Goal: Task Accomplishment & Management: Manage account settings

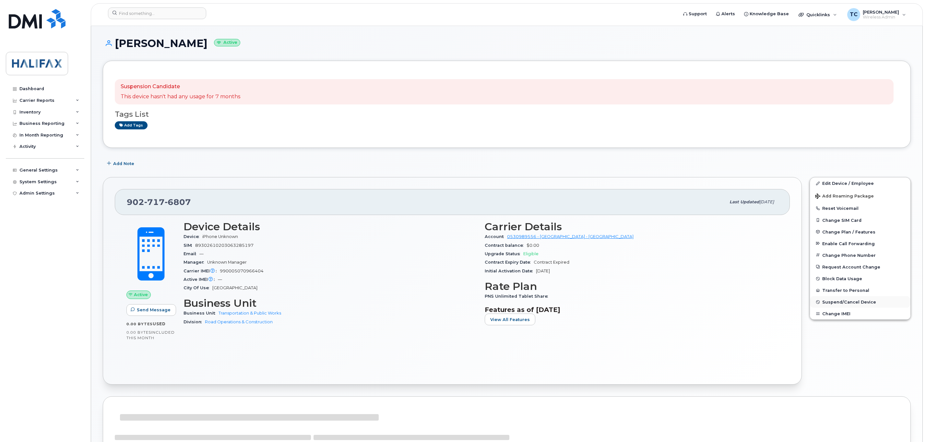
click at [834, 303] on span "Suspend/Cancel Device" at bounding box center [850, 302] width 54 height 5
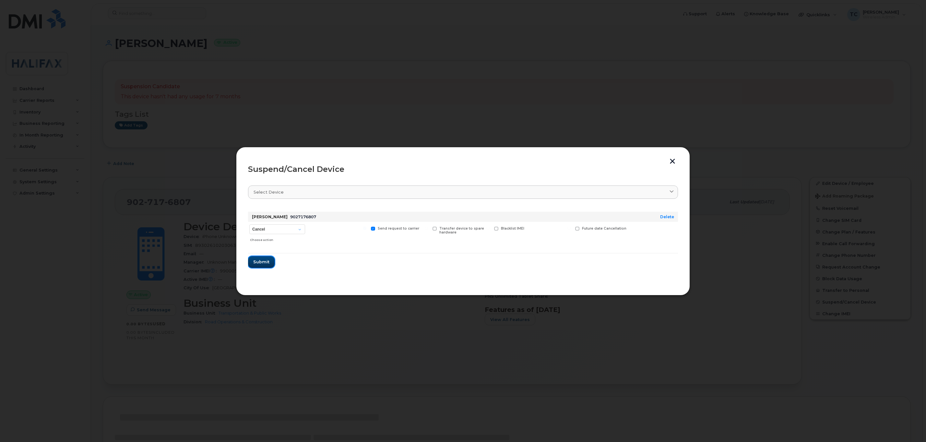
click at [257, 258] on button "Submit" at bounding box center [261, 262] width 27 height 12
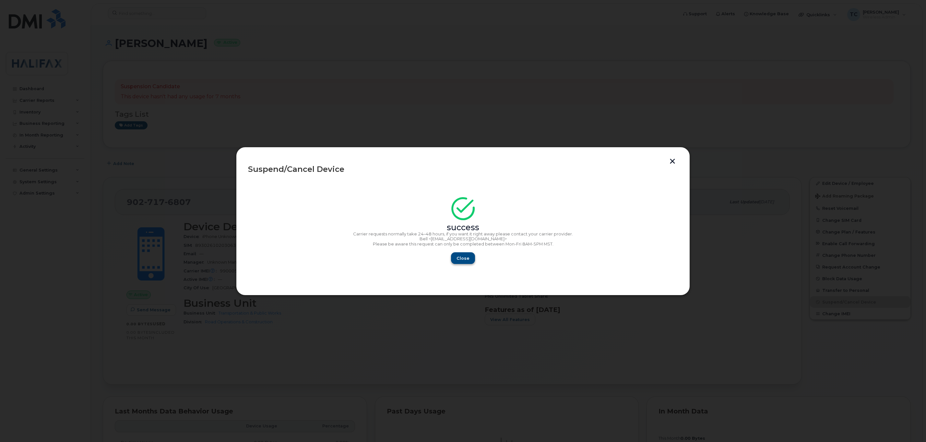
drag, startPoint x: 446, startPoint y: 254, endPoint x: 470, endPoint y: 255, distance: 24.7
click at [451, 254] on div "Close" at bounding box center [463, 258] width 430 height 12
click at [470, 255] on button "Close" at bounding box center [463, 258] width 23 height 12
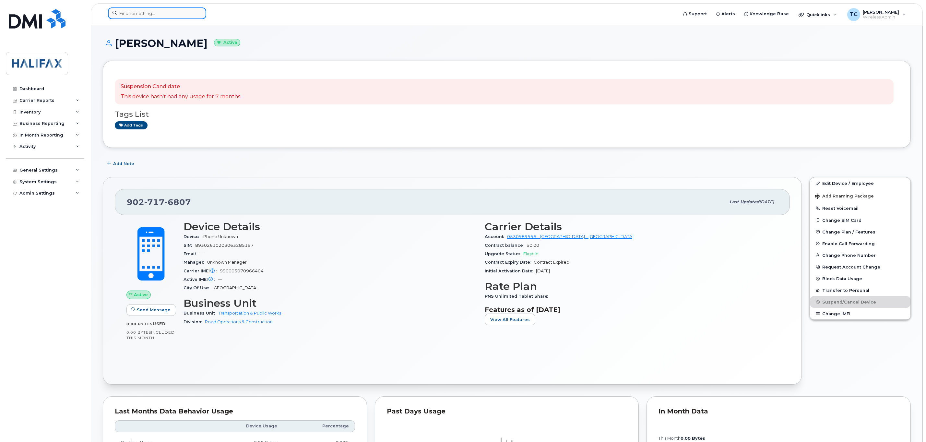
click at [151, 14] on input at bounding box center [157, 13] width 98 height 12
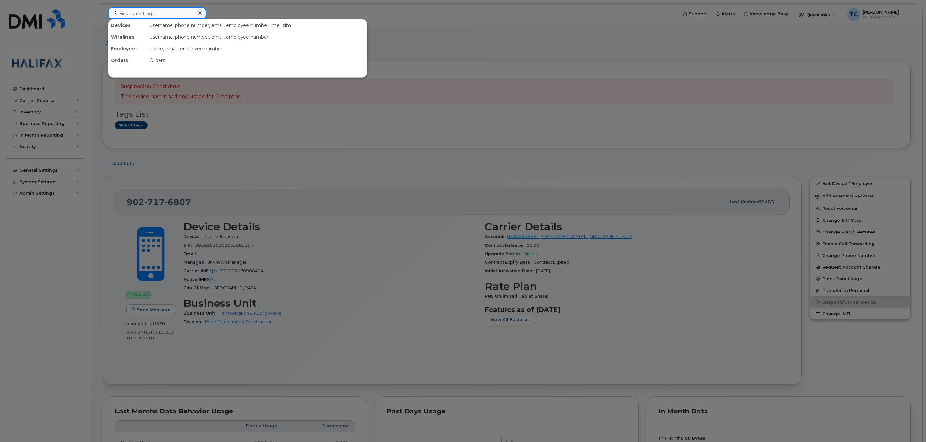
paste input "9027176807"
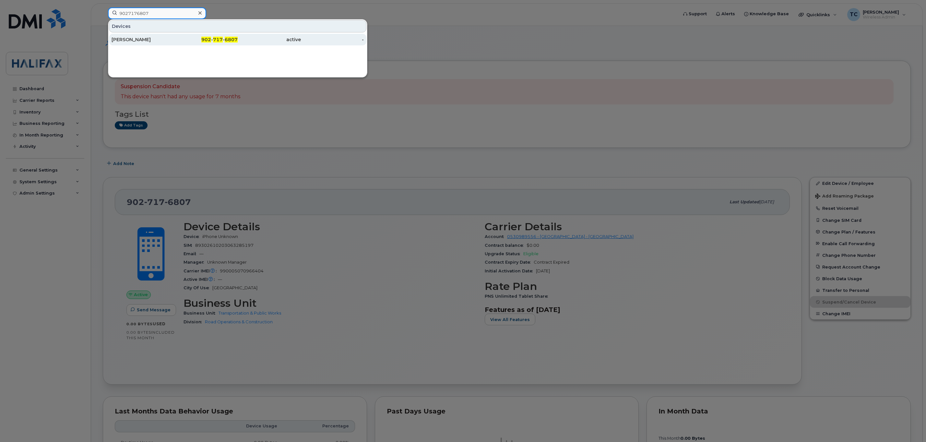
type input "9027176807"
click at [131, 39] on div "Rob Muise" at bounding box center [143, 39] width 63 height 6
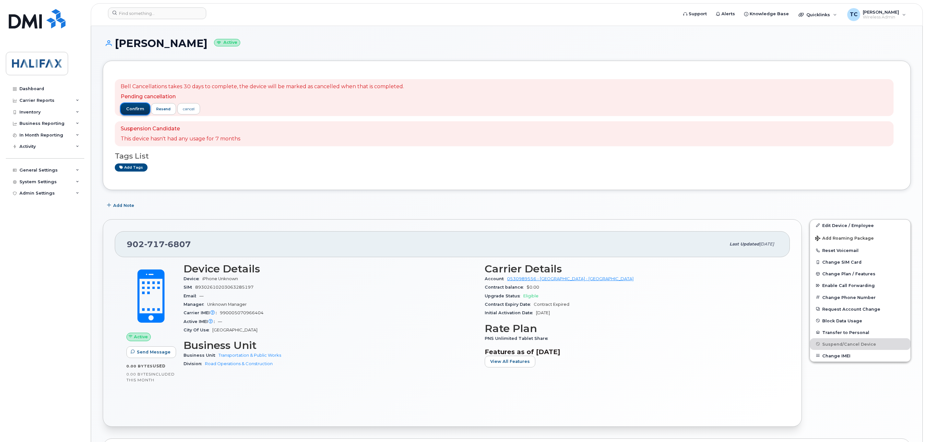
click at [135, 108] on span "confirm" at bounding box center [135, 109] width 18 height 6
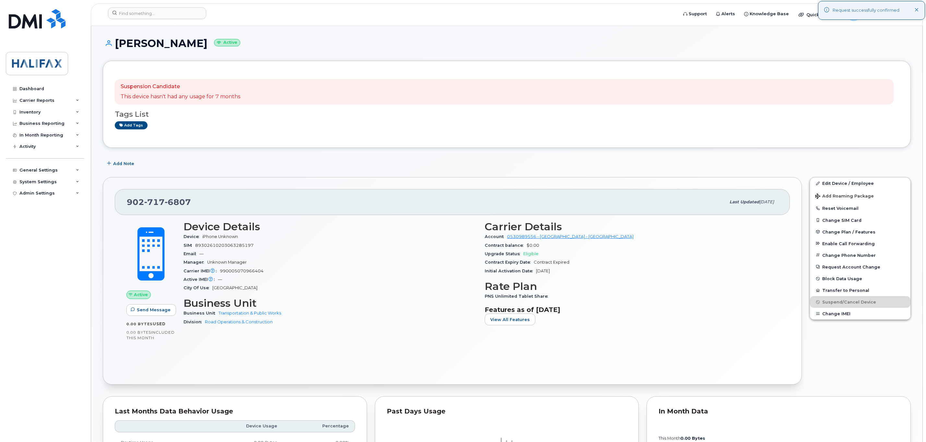
drag, startPoint x: 218, startPoint y: 194, endPoint x: 212, endPoint y: 144, distance: 50.0
click at [218, 193] on div "902 717 6807 Last updated Oct 21, 2024" at bounding box center [452, 202] width 675 height 26
click at [161, 16] on input at bounding box center [157, 13] width 98 height 12
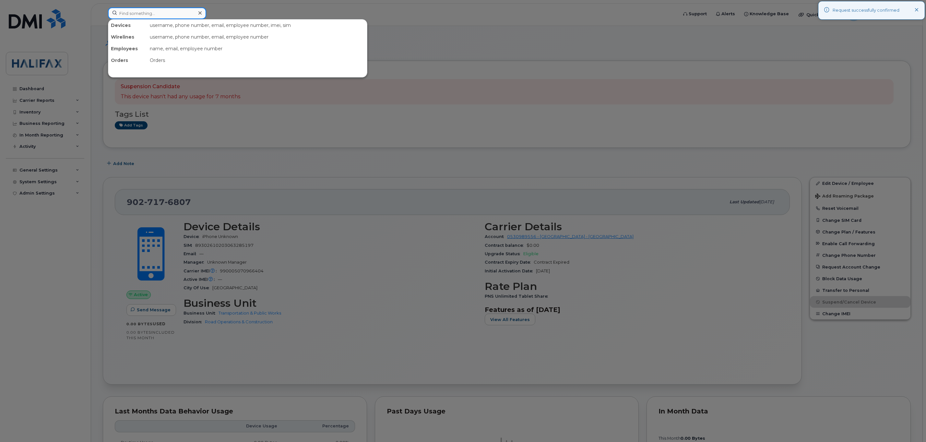
paste input "9027177053"
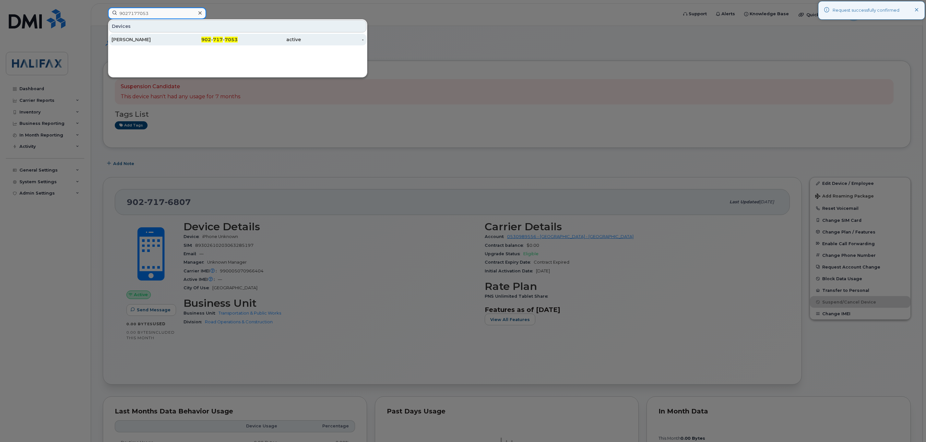
type input "9027177053"
click at [133, 39] on div "John Traves" at bounding box center [143, 39] width 63 height 6
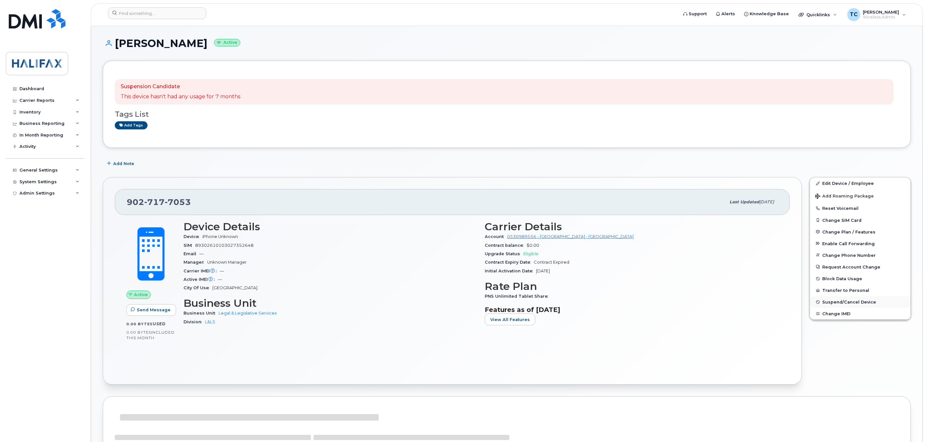
click at [831, 305] on span "Suspend/Cancel Device" at bounding box center [850, 302] width 54 height 5
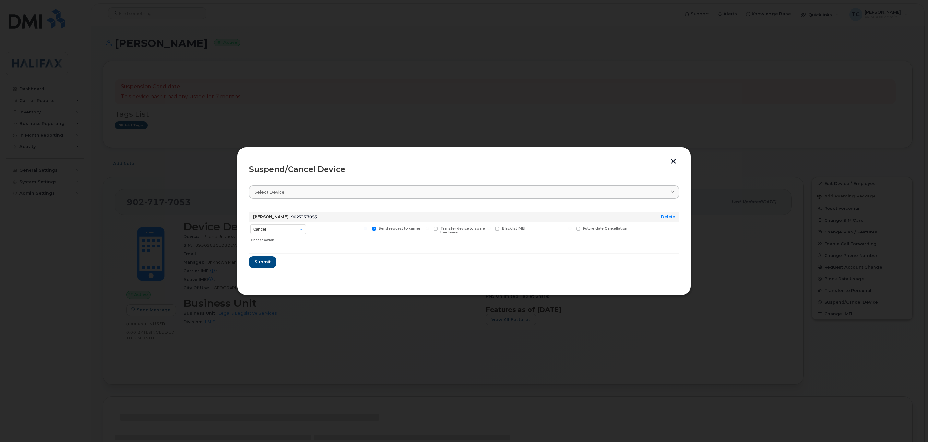
click at [264, 256] on form "John Traves 9027177053 Delete Cancel Suspend - Extend Suspension Suspend - Redu…" at bounding box center [464, 237] width 430 height 61
click at [260, 262] on span "Submit" at bounding box center [261, 262] width 16 height 6
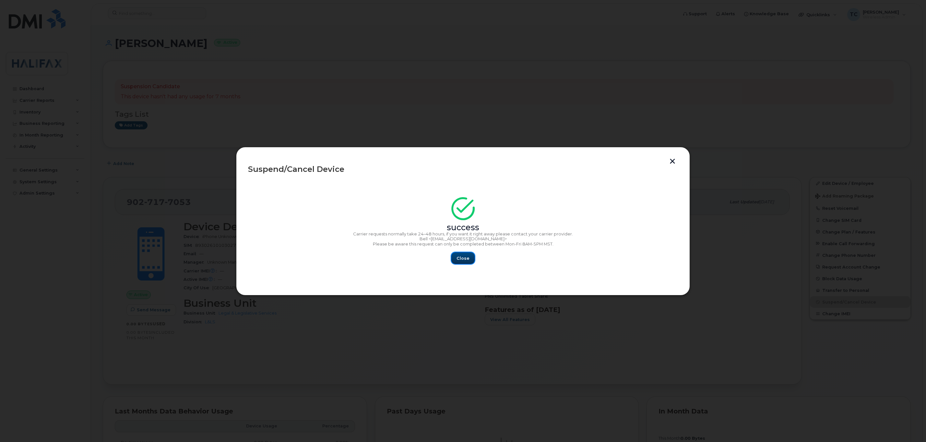
click at [466, 259] on span "Close" at bounding box center [463, 258] width 13 height 6
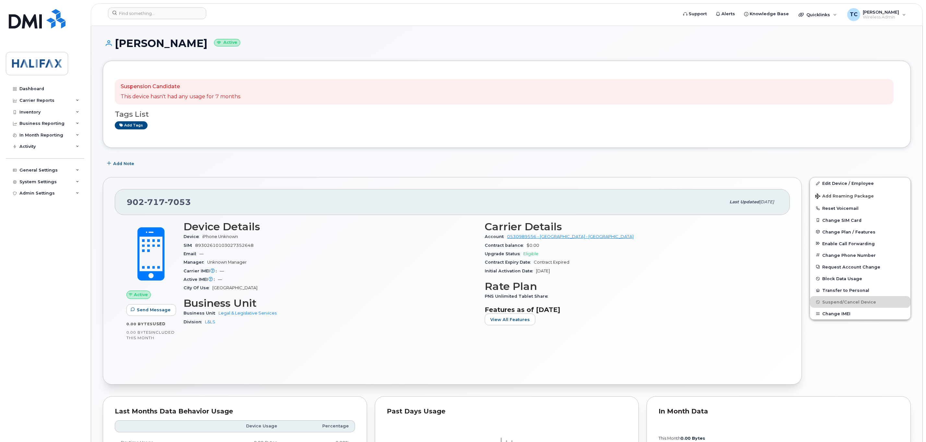
click at [460, 101] on div "Suspension Candidate This device hasn't had any usage for 7 months" at bounding box center [504, 91] width 779 height 25
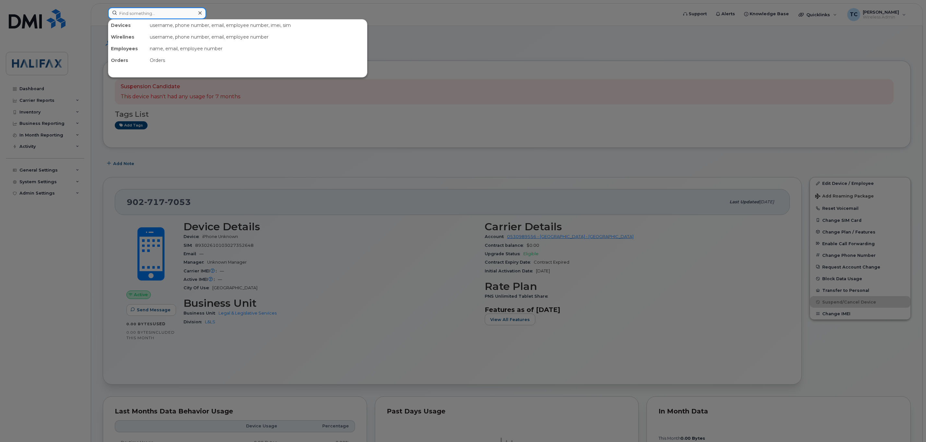
click at [172, 14] on input at bounding box center [157, 13] width 98 height 12
paste input "9024830598"
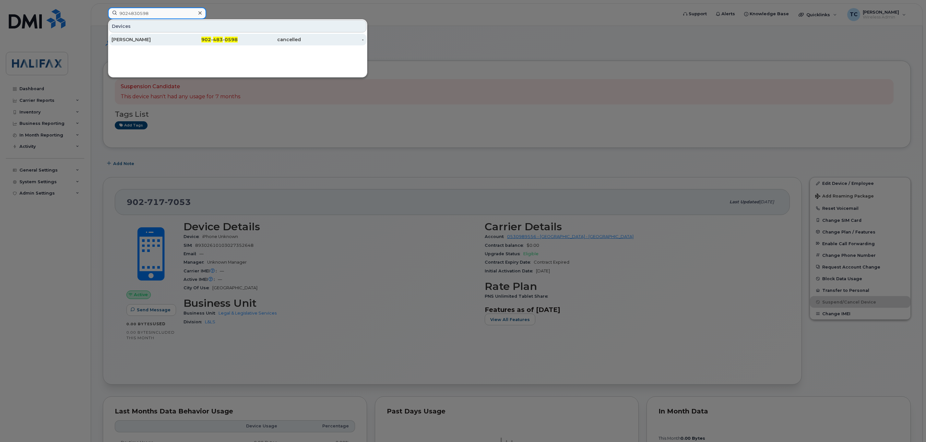
type input "9024830598"
click at [132, 38] on div "Courtney Bradley" at bounding box center [143, 39] width 63 height 6
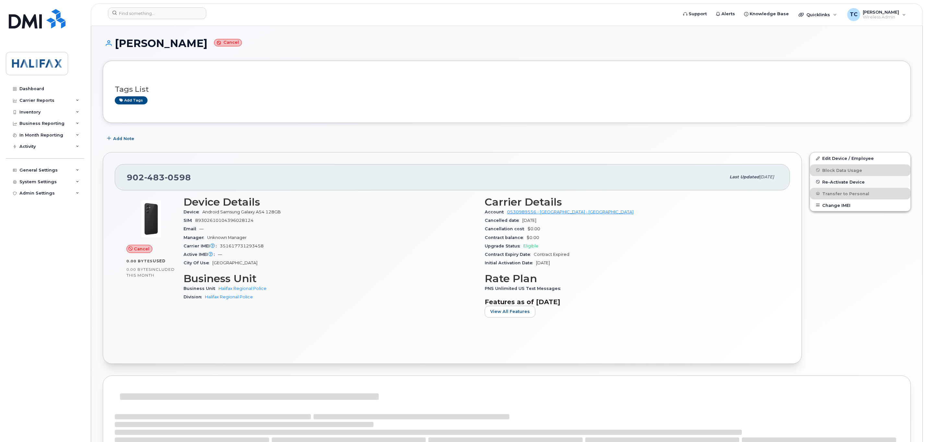
click at [840, 183] on span "Re-Activate Device" at bounding box center [844, 181] width 42 height 5
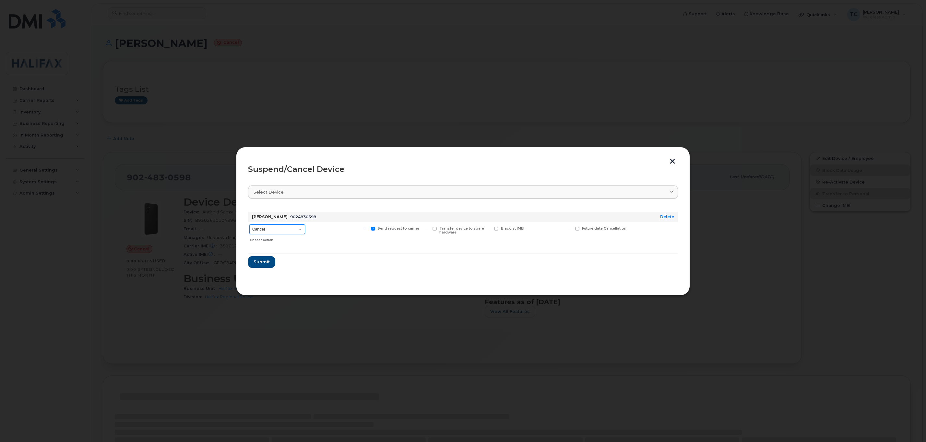
click at [284, 228] on select "Cancel Suspend - Extend Suspension Suspend - Reduced Rate Suspend - Full Rate S…" at bounding box center [277, 229] width 56 height 10
select select "[object Object]"
click at [249, 225] on select "Cancel Suspend - Extend Suspension Suspend - Reduced Rate Suspend - Full Rate S…" at bounding box center [277, 229] width 56 height 10
click at [271, 261] on button "Submit" at bounding box center [261, 262] width 27 height 12
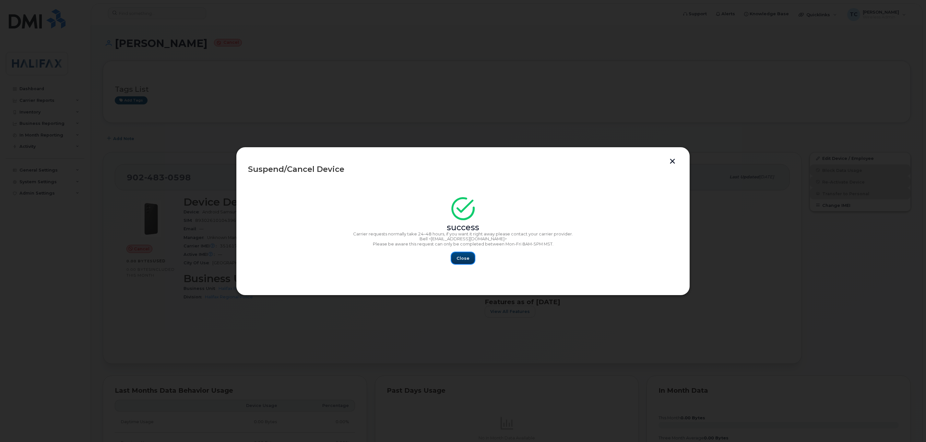
click at [467, 261] on span "Close" at bounding box center [463, 258] width 13 height 6
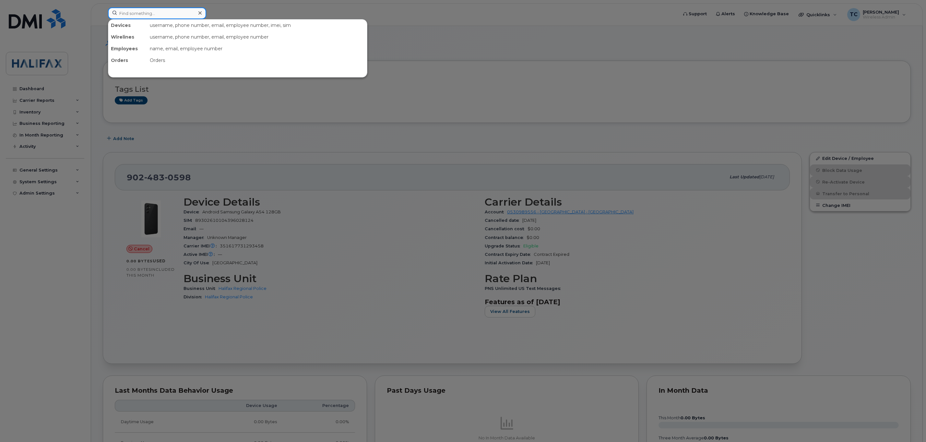
click at [146, 8] on input at bounding box center [157, 13] width 98 height 12
paste input "9024830598"
type input "9024830598"
click at [131, 42] on div "[PERSON_NAME]" at bounding box center [143, 39] width 63 height 6
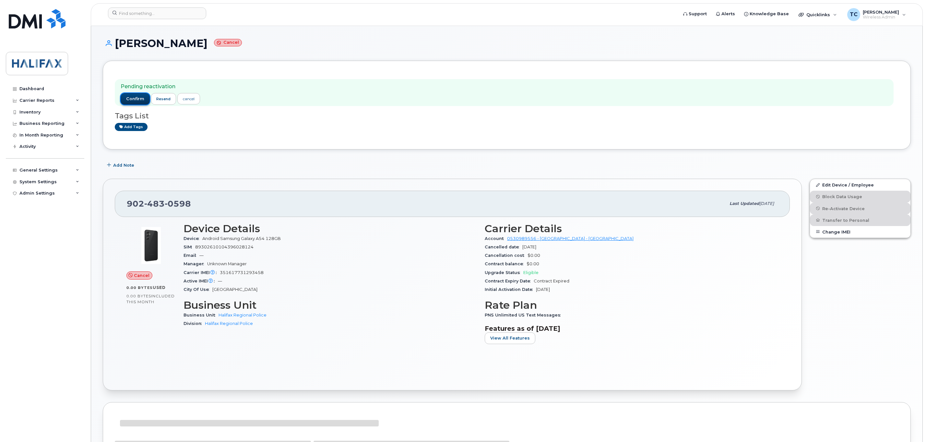
click at [136, 101] on span "confirm" at bounding box center [135, 99] width 18 height 6
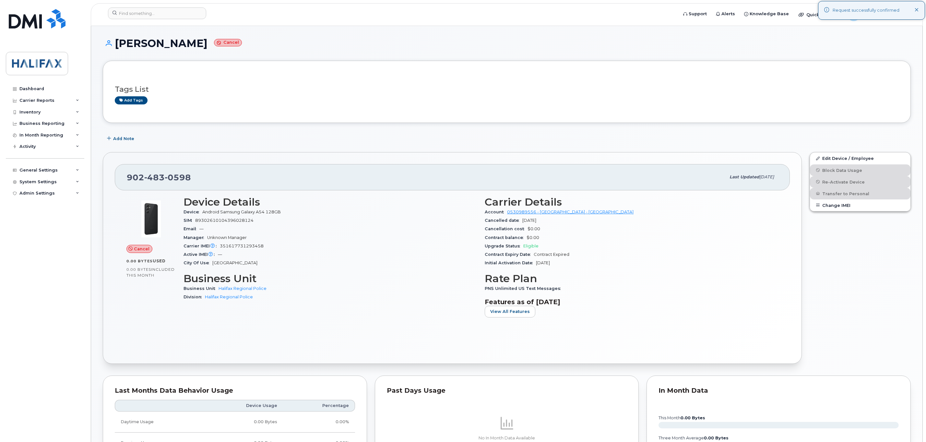
click at [556, 157] on div "902 483 0598 Last updated Sep 10, 2025 Cancel 0.00 Bytes  used 0.00 Bytes  incl…" at bounding box center [452, 258] width 699 height 212
click at [183, 16] on input at bounding box center [157, 13] width 98 height 12
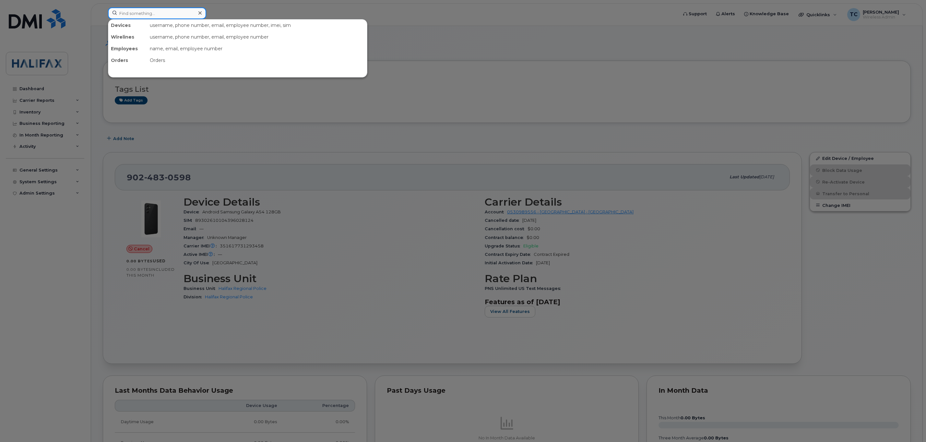
paste input "9027177053"
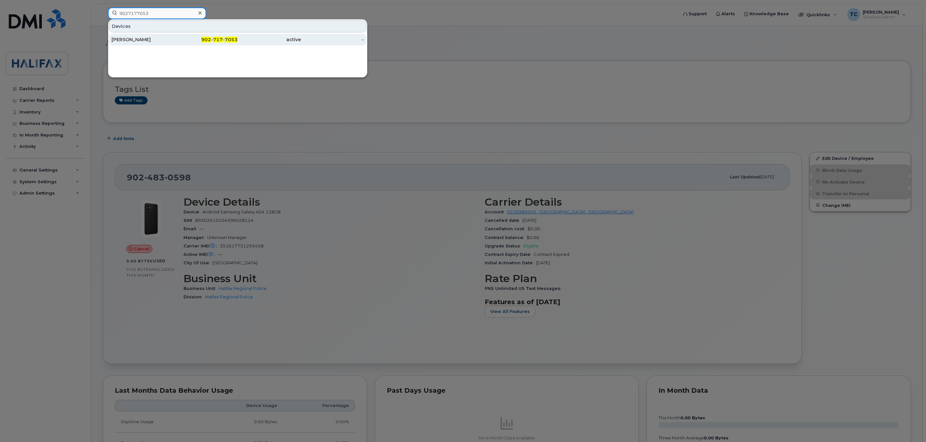
type input "9027177053"
click at [132, 39] on div "John Traves" at bounding box center [143, 39] width 63 height 6
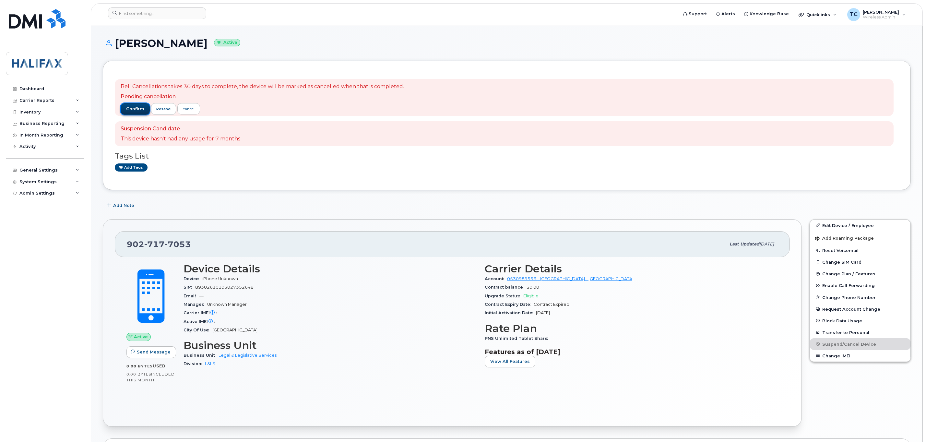
click at [129, 109] on span "confirm" at bounding box center [135, 109] width 18 height 6
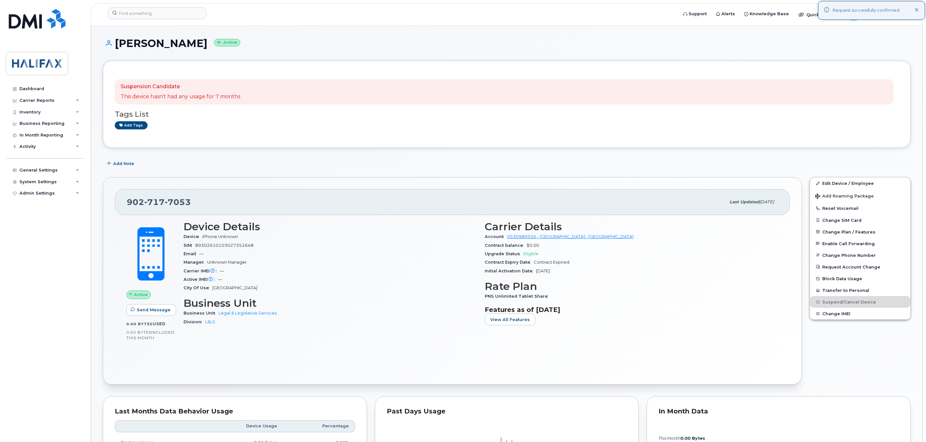
drag, startPoint x: 411, startPoint y: 215, endPoint x: 328, endPoint y: 197, distance: 84.8
click at [411, 215] on div "902 717 7053 Last updated Jul 05, 2024" at bounding box center [452, 202] width 675 height 26
click at [135, 15] on input at bounding box center [157, 13] width 98 height 12
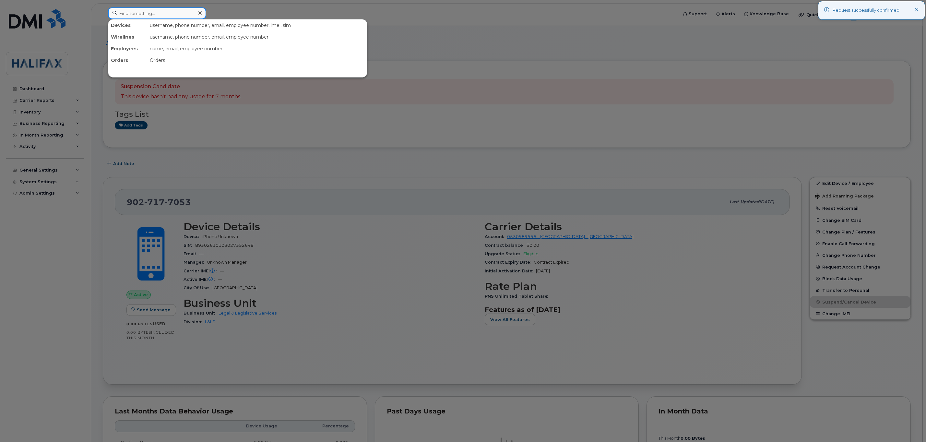
paste input "9027178564"
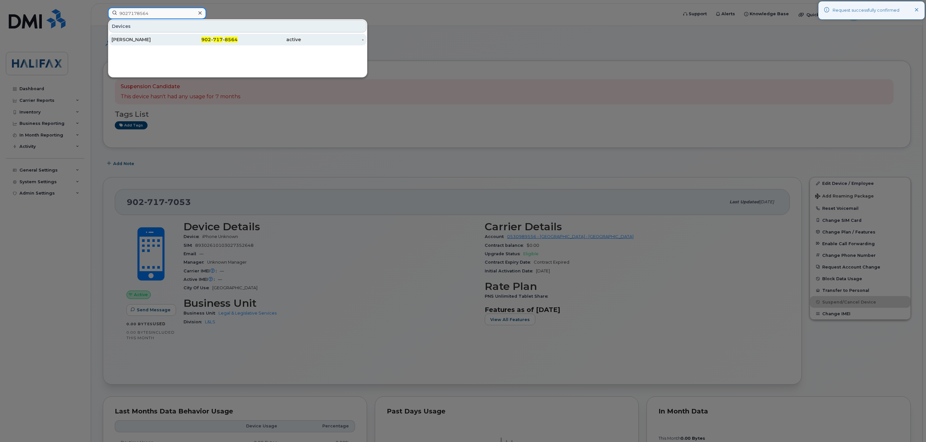
type input "9027178564"
click at [128, 37] on div "Connie Hachey" at bounding box center [143, 39] width 63 height 6
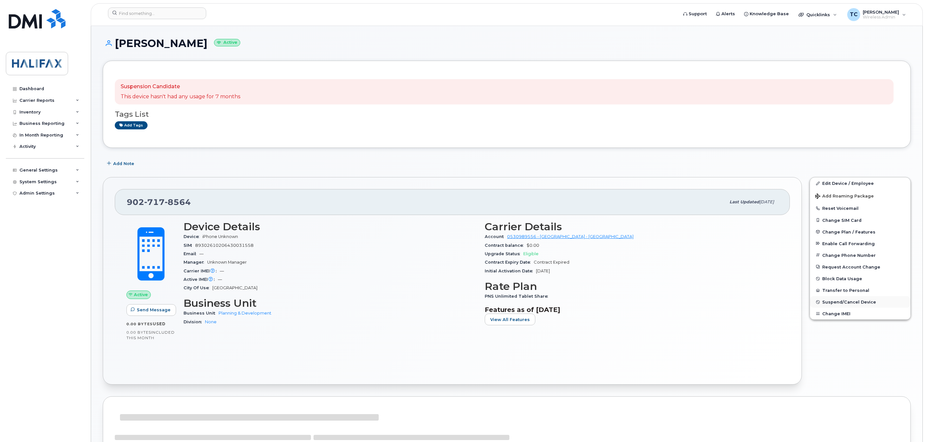
click at [832, 303] on span "Suspend/Cancel Device" at bounding box center [850, 302] width 54 height 5
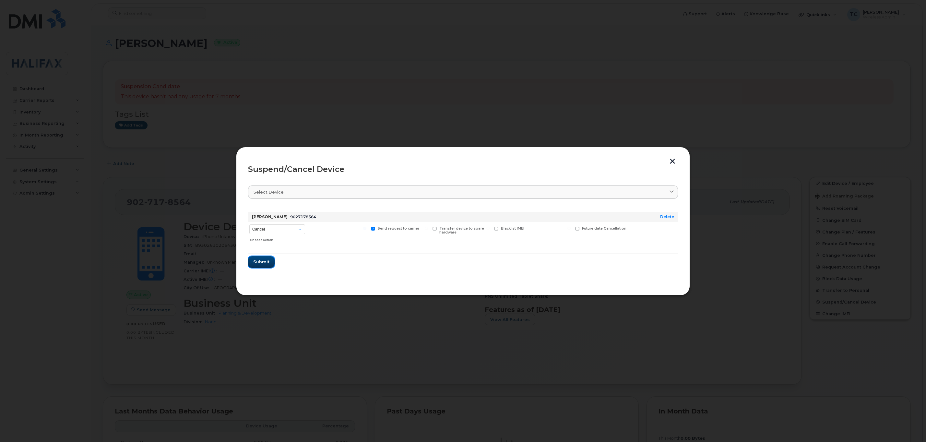
click at [257, 262] on span "Submit" at bounding box center [261, 262] width 16 height 6
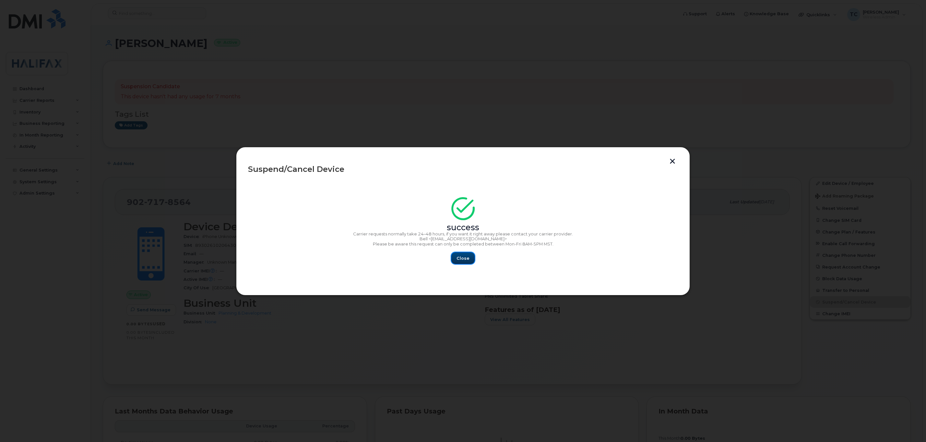
click at [464, 257] on span "Close" at bounding box center [463, 258] width 13 height 6
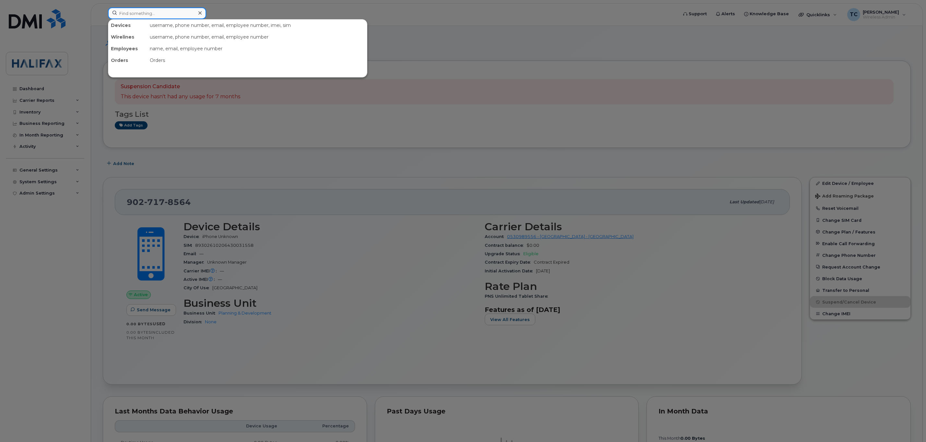
click at [151, 12] on input at bounding box center [157, 13] width 98 height 12
paste input "9027178564"
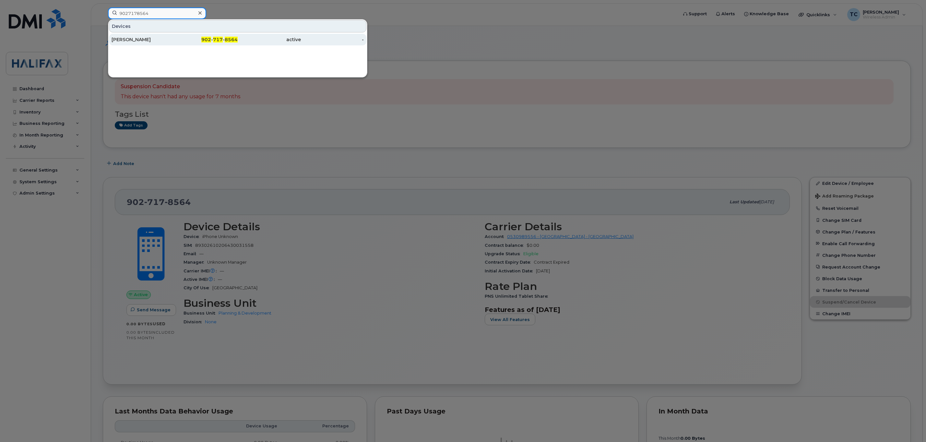
type input "9027178564"
click at [132, 38] on div "Connie Hachey" at bounding box center [143, 39] width 63 height 6
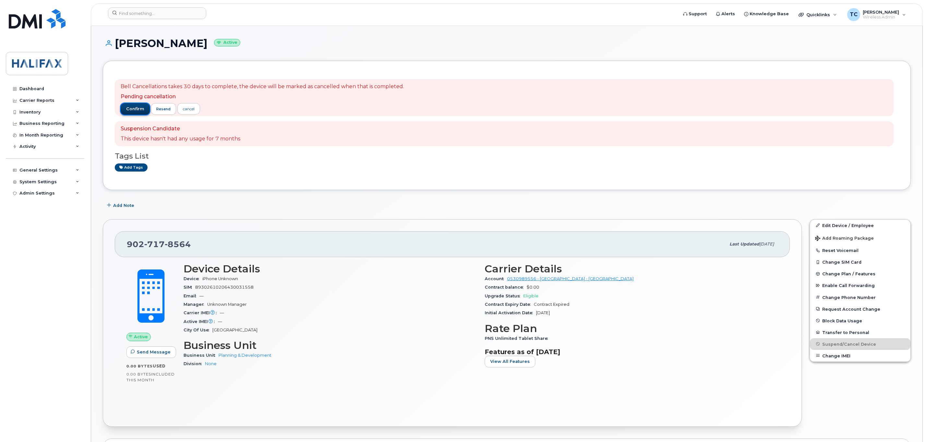
click at [130, 106] on span "confirm" at bounding box center [135, 109] width 18 height 6
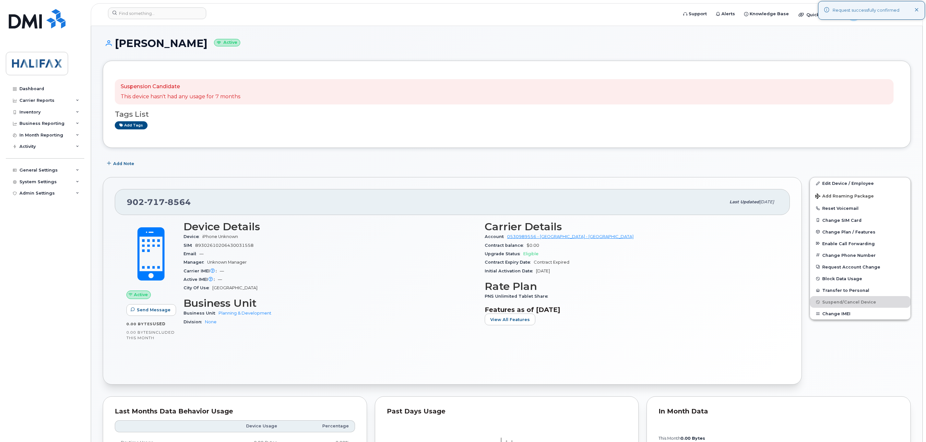
drag, startPoint x: 385, startPoint y: 182, endPoint x: 359, endPoint y: 154, distance: 37.9
click at [385, 182] on div "[PHONE_NUMBER] Last updated [DATE] Active Send Message 0.00 Bytes  used 0.00 By…" at bounding box center [452, 281] width 699 height 208
click at [174, 18] on input at bounding box center [157, 13] width 98 height 12
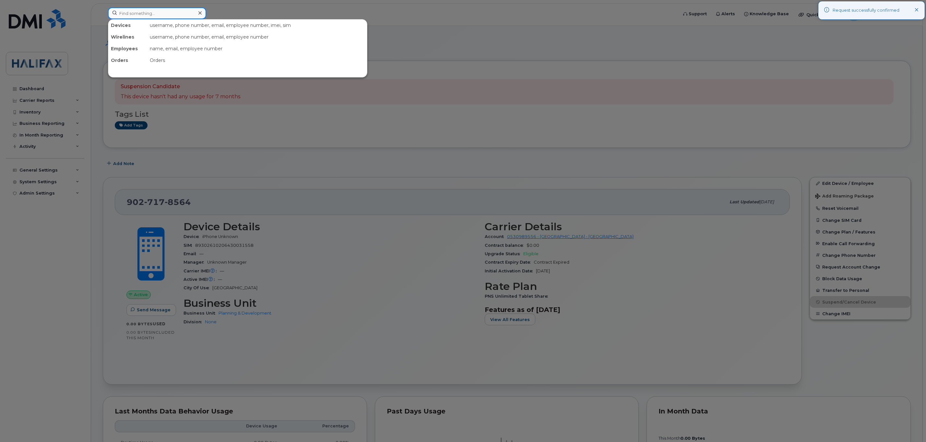
paste input "9027196588"
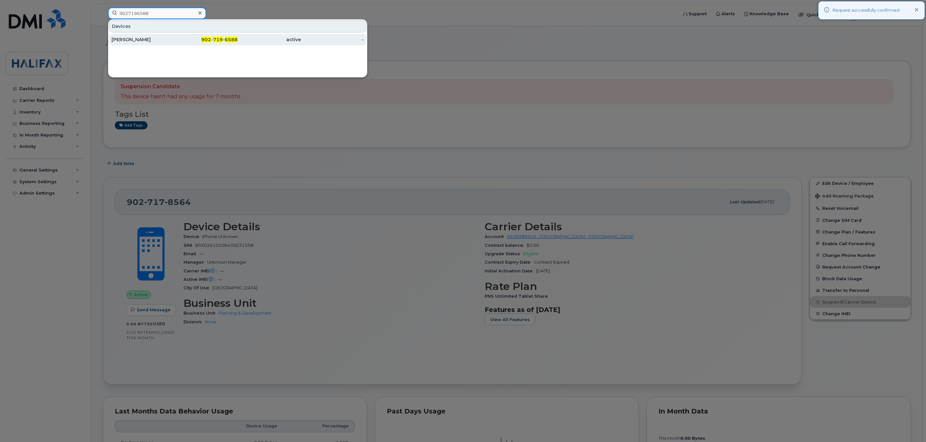
type input "9027196588"
click at [129, 38] on div "[PERSON_NAME]" at bounding box center [143, 39] width 63 height 6
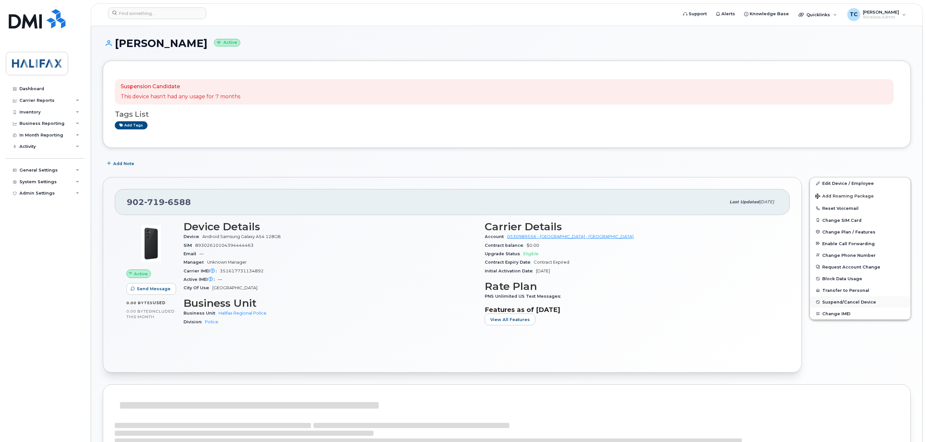
click at [849, 301] on button "Suspend/Cancel Device" at bounding box center [860, 302] width 101 height 12
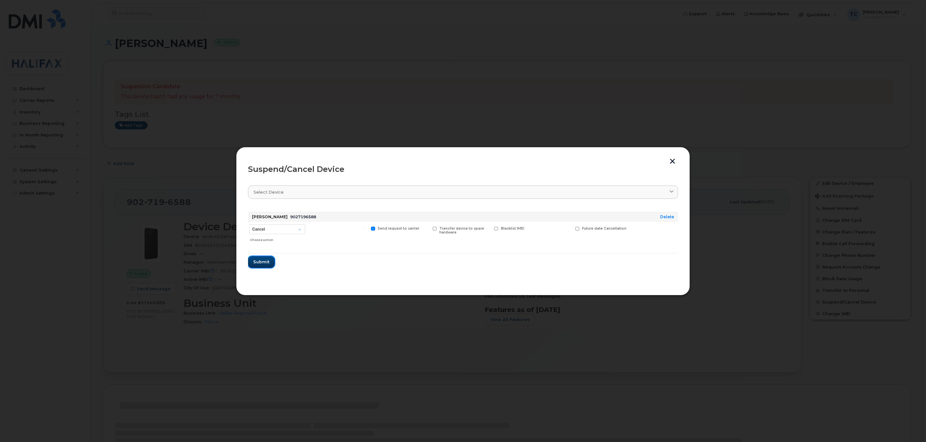
click at [259, 263] on span "Submit" at bounding box center [261, 262] width 16 height 6
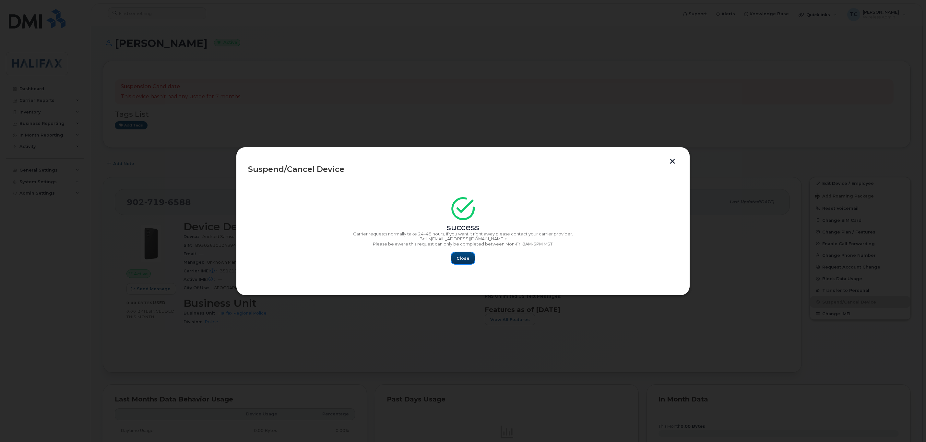
click at [465, 259] on span "Close" at bounding box center [463, 258] width 13 height 6
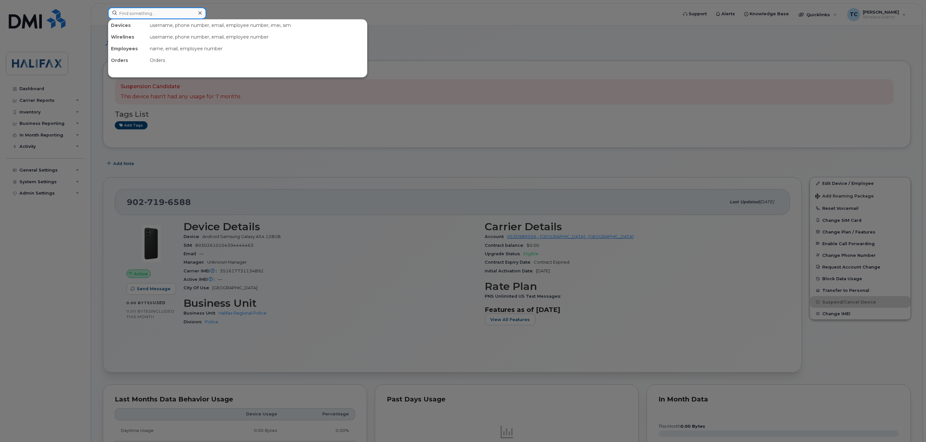
click at [153, 13] on input at bounding box center [157, 13] width 98 height 12
paste input "9027196588"
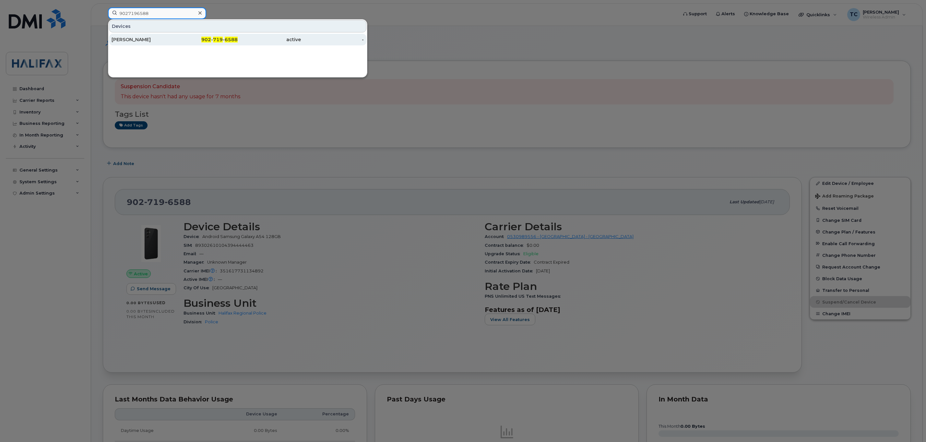
type input "9027196588"
click at [129, 41] on div "[PERSON_NAME]" at bounding box center [143, 39] width 63 height 6
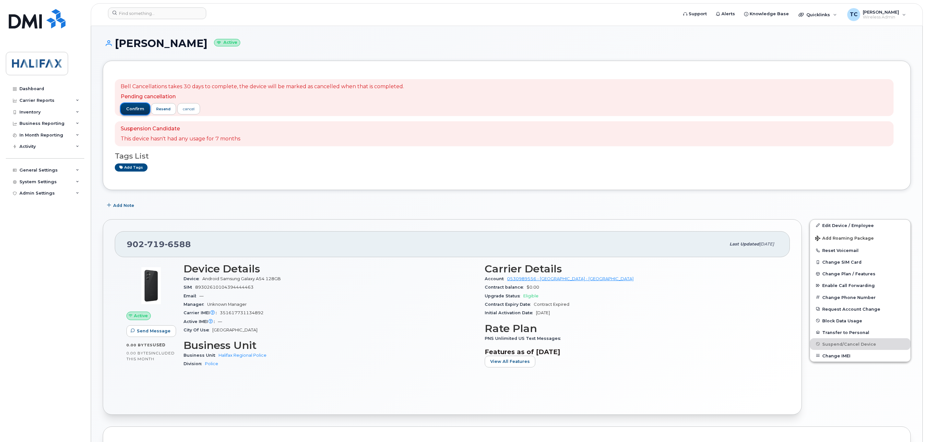
click at [133, 107] on span "confirm" at bounding box center [135, 109] width 18 height 6
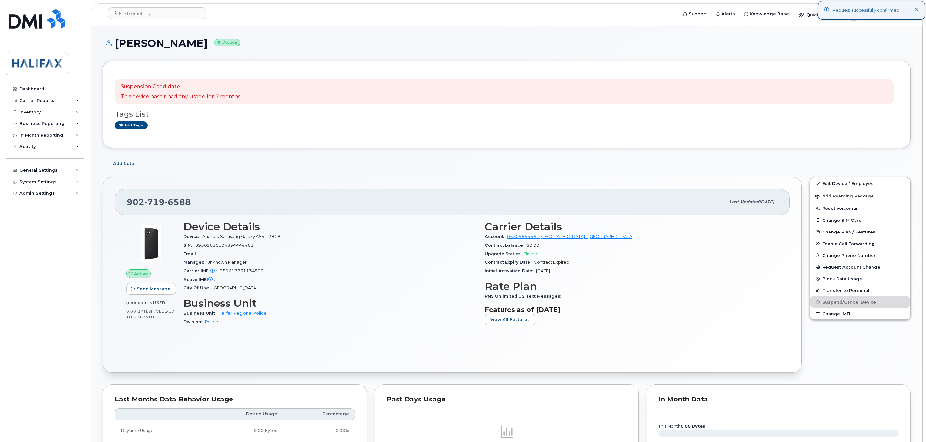
drag, startPoint x: 429, startPoint y: 160, endPoint x: 417, endPoint y: 150, distance: 15.2
click at [429, 160] on div "Add Note" at bounding box center [507, 164] width 808 height 12
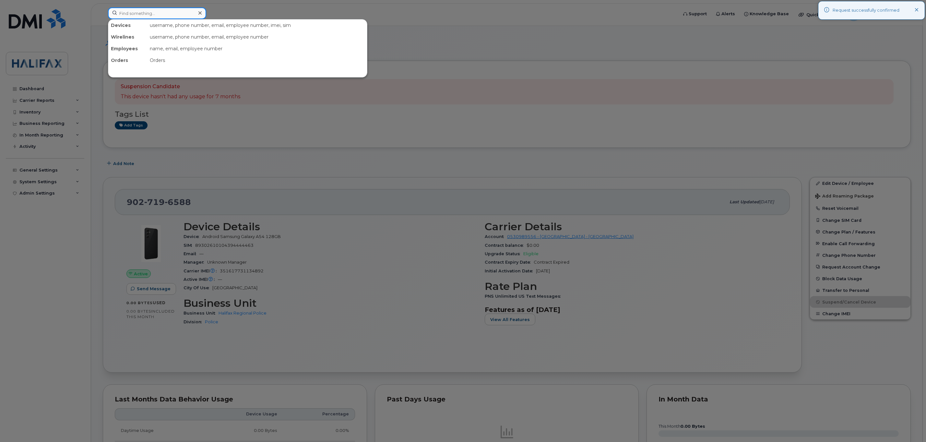
click at [167, 13] on input at bounding box center [157, 13] width 98 height 12
paste input "9027199392"
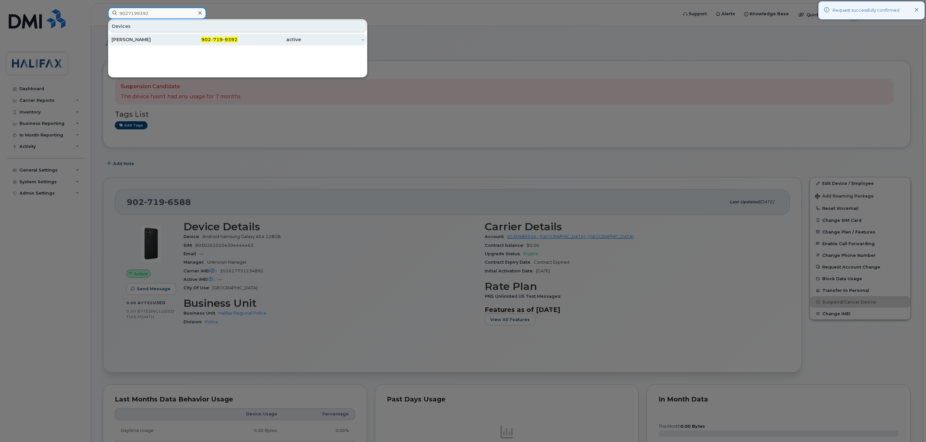
type input "9027199392"
click at [131, 43] on div "[PERSON_NAME]" at bounding box center [143, 39] width 63 height 6
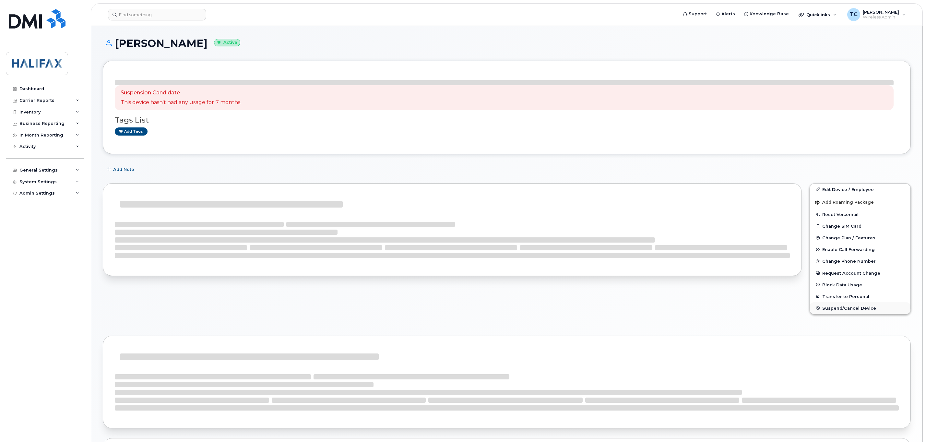
click at [848, 283] on button "Block Data Usage" at bounding box center [860, 285] width 101 height 12
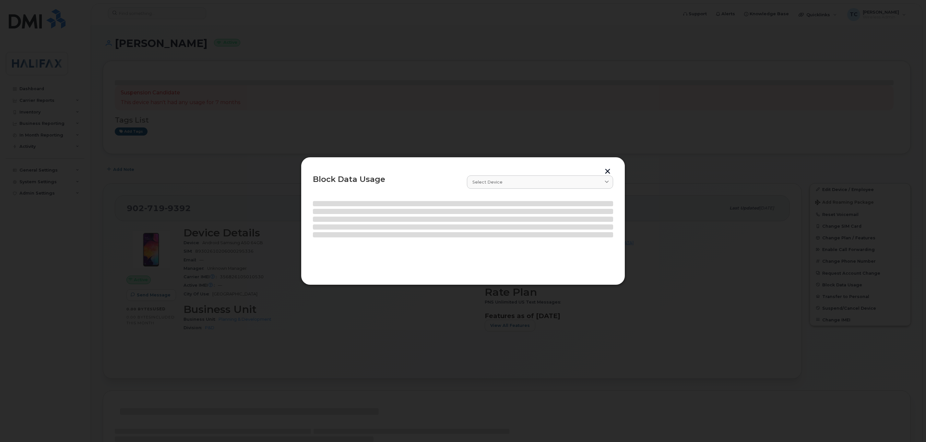
click at [608, 169] on button "button" at bounding box center [608, 172] width 10 height 7
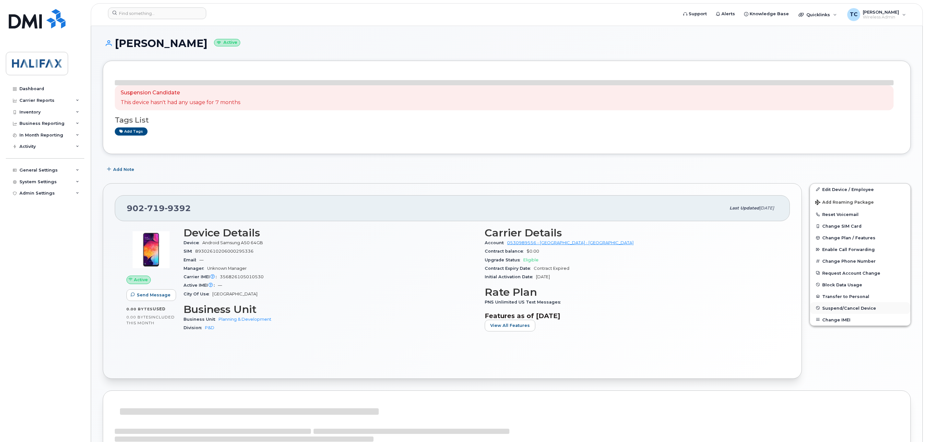
click at [838, 308] on span "Suspend/Cancel Device" at bounding box center [850, 308] width 54 height 5
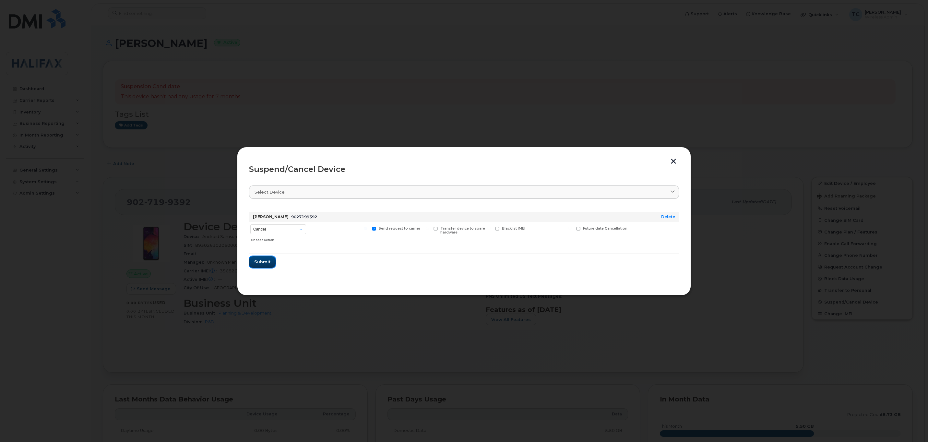
click at [266, 262] on span "Submit" at bounding box center [262, 262] width 16 height 6
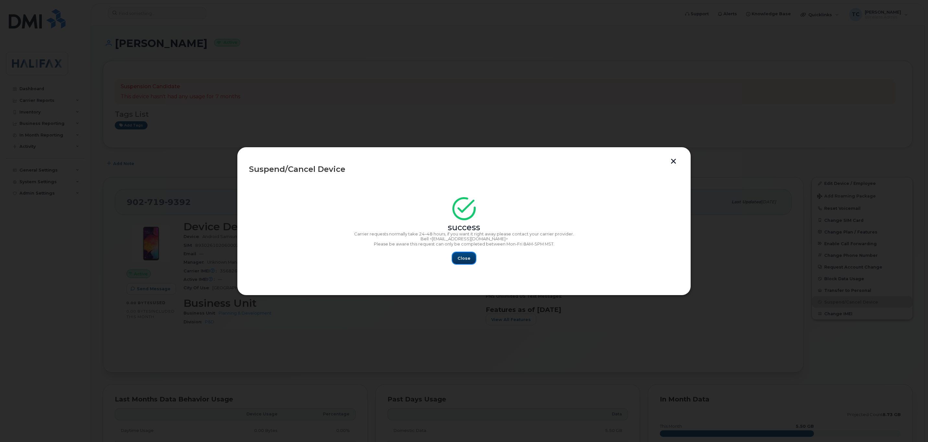
click at [469, 261] on span "Close" at bounding box center [464, 258] width 13 height 6
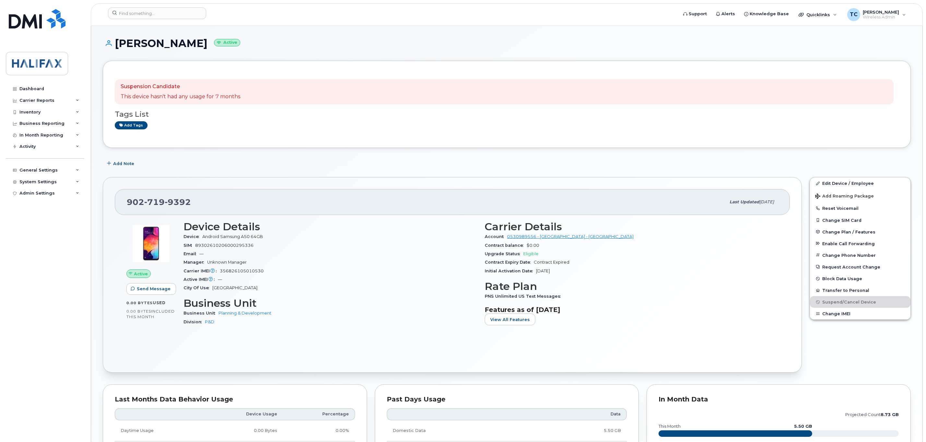
click at [159, 4] on header "Support Alerts Knowledge Base Quicklinks Suspend / Cancel Device Change SIM Car…" at bounding box center [507, 14] width 832 height 23
click at [153, 11] on input at bounding box center [157, 13] width 98 height 12
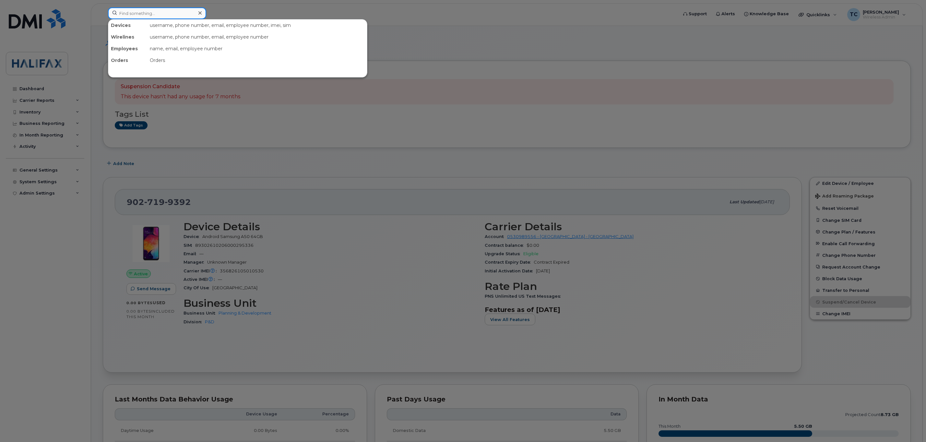
paste input "9027199392"
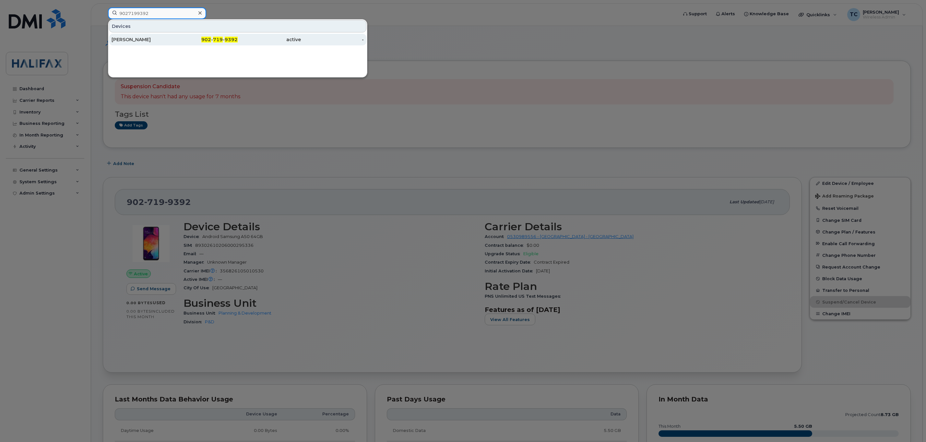
type input "9027199392"
click at [126, 42] on div "[PERSON_NAME]" at bounding box center [143, 39] width 63 height 6
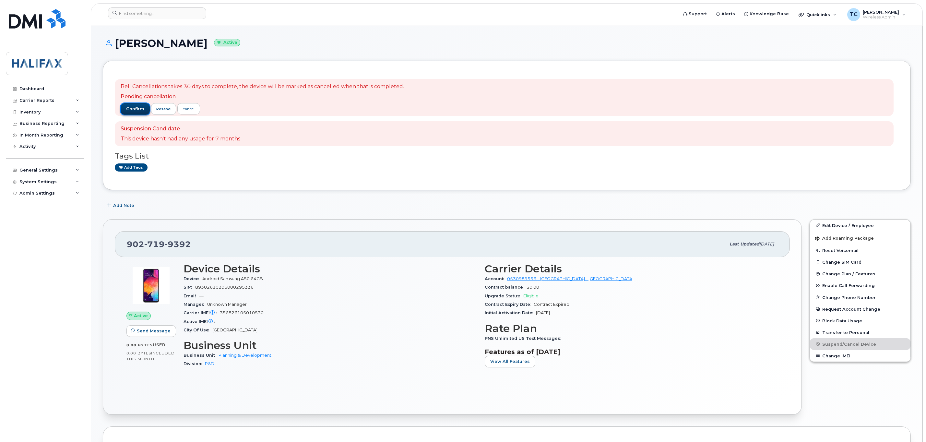
click at [138, 107] on span "confirm" at bounding box center [135, 109] width 18 height 6
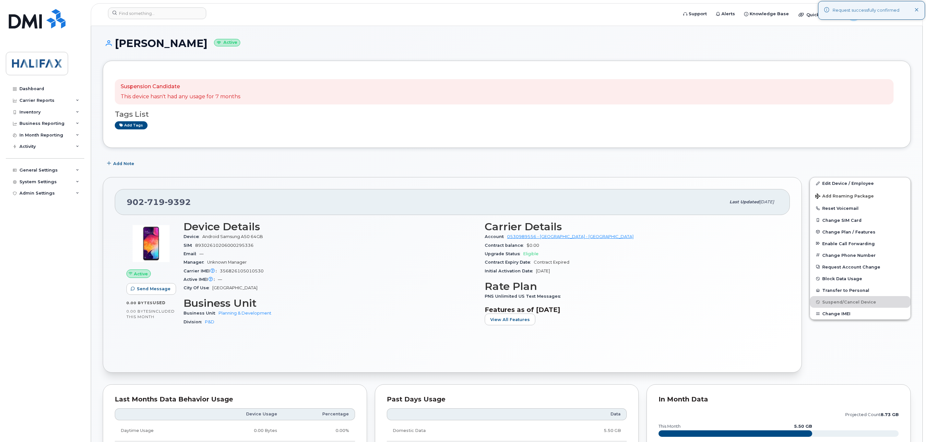
drag, startPoint x: 440, startPoint y: 170, endPoint x: 385, endPoint y: 142, distance: 61.4
click at [192, 21] on div at bounding box center [391, 14] width 576 height 14
click at [188, 15] on input at bounding box center [157, 13] width 98 height 12
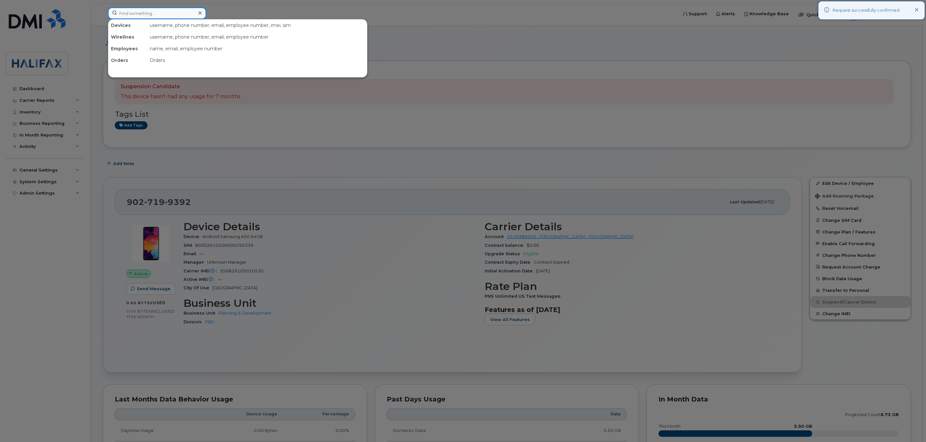
paste input "9028091679"
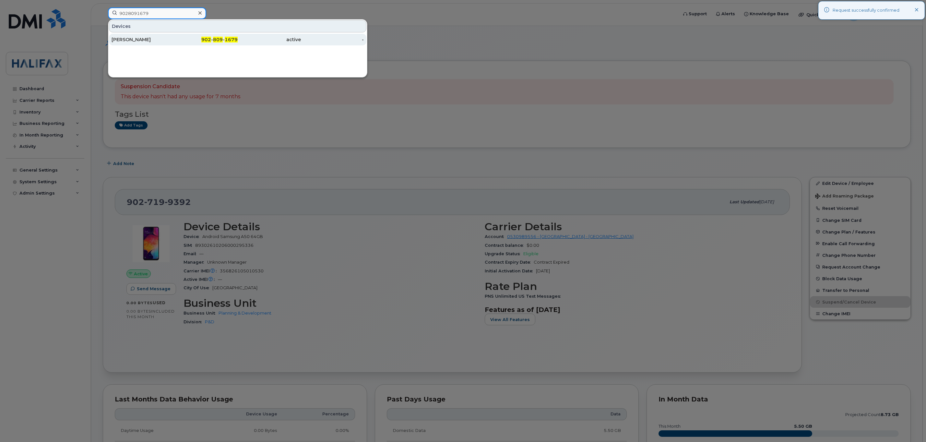
type input "9028091679"
click at [129, 38] on div "[PERSON_NAME]" at bounding box center [143, 39] width 63 height 6
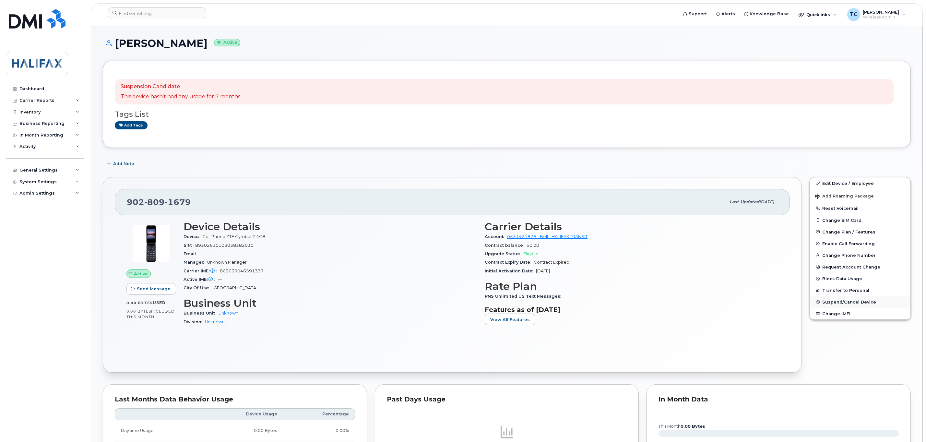
click at [839, 305] on span "Suspend/Cancel Device" at bounding box center [850, 302] width 54 height 5
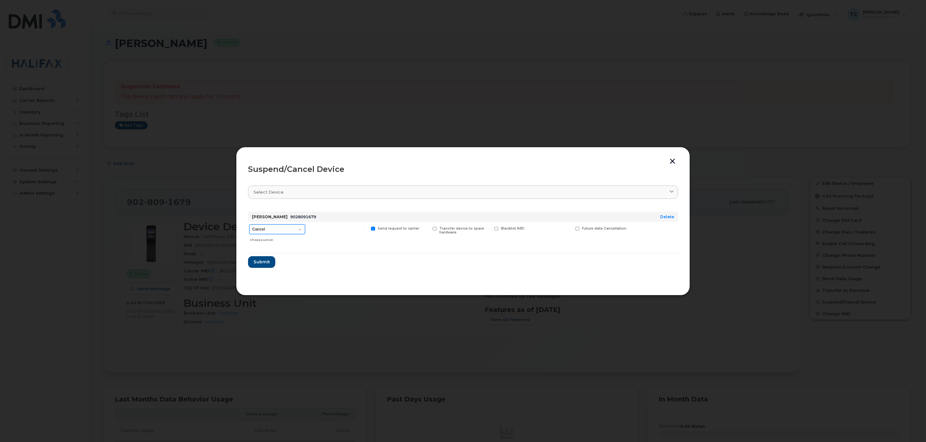
click at [282, 226] on select "Cancel Suspend - Extend Suspension Suspend - Reduced Rate Suspend - Full Rate S…" at bounding box center [277, 229] width 56 height 10
click at [372, 207] on div at bounding box center [400, 209] width 60 height 5
click at [258, 265] on span "Submit" at bounding box center [261, 262] width 16 height 6
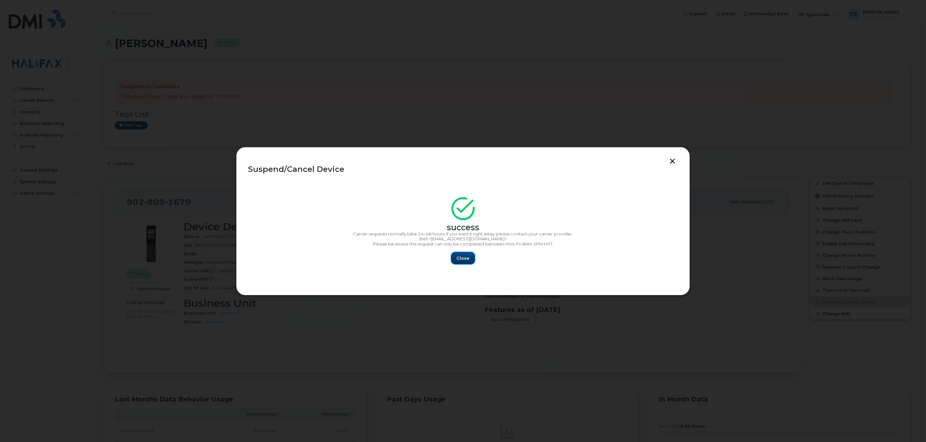
click at [466, 261] on span "Close" at bounding box center [463, 258] width 13 height 6
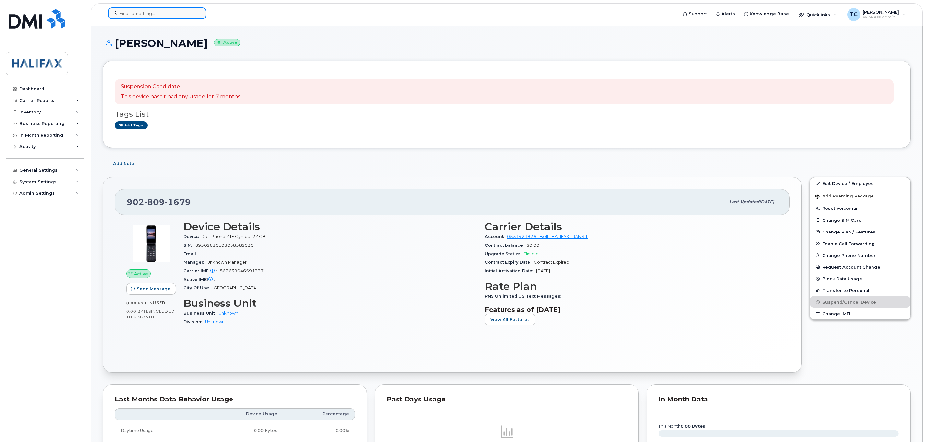
click at [139, 13] on input at bounding box center [157, 13] width 98 height 12
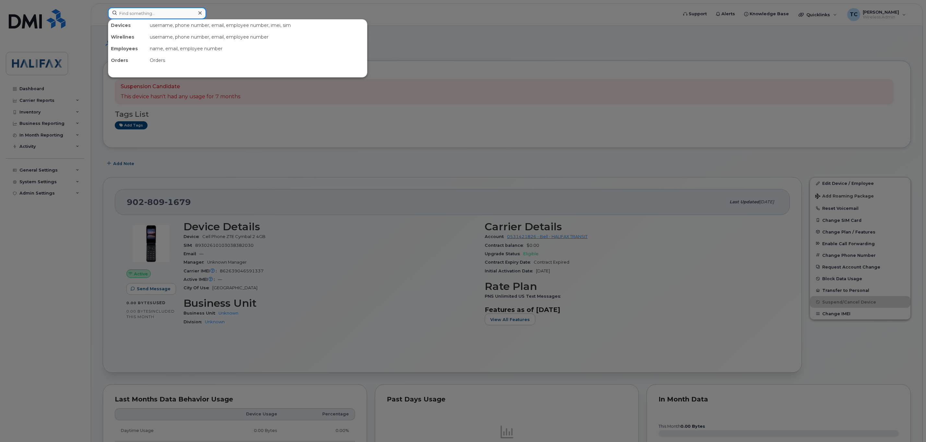
paste input "9028091679"
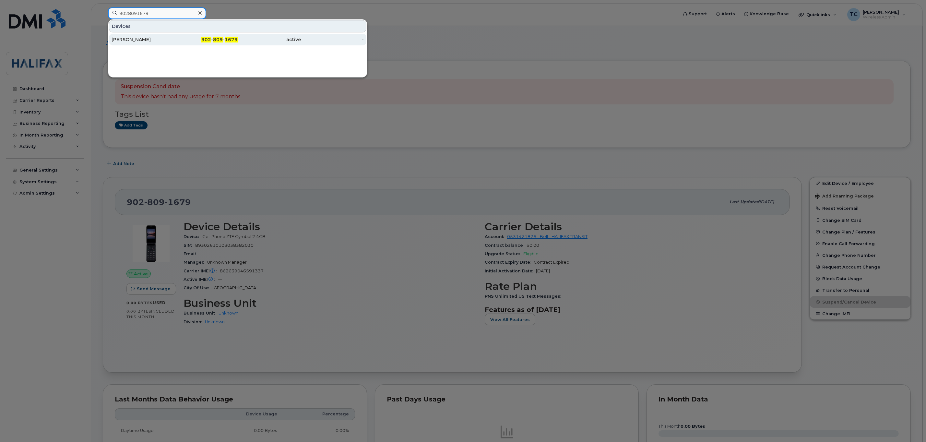
type input "9028091679"
click at [130, 40] on div "[PERSON_NAME]" at bounding box center [143, 39] width 63 height 6
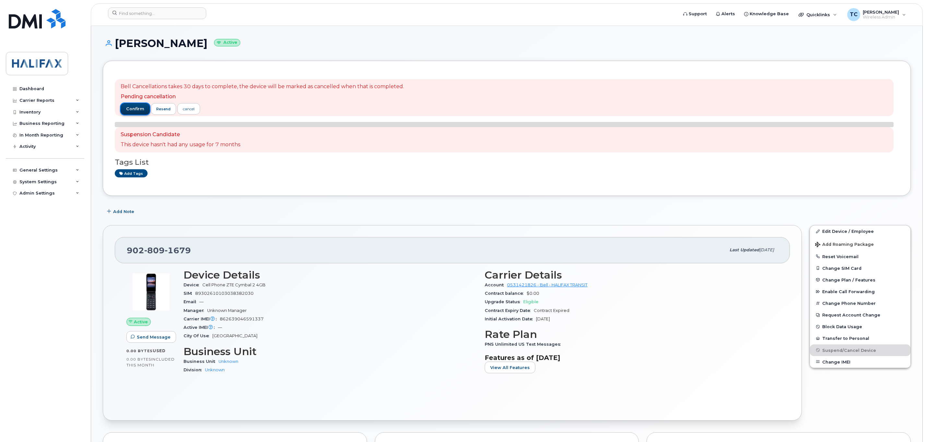
click at [133, 108] on span "confirm" at bounding box center [135, 109] width 18 height 6
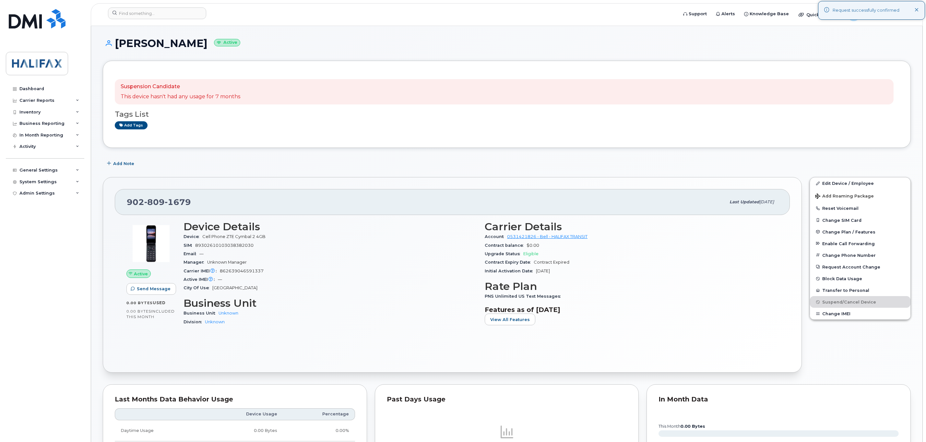
click at [341, 181] on div "902 809 1679 Last updated Oct 21, 2024 Active Send Message 0.00 Bytes  used 0.0…" at bounding box center [452, 275] width 699 height 196
click at [136, 13] on input at bounding box center [157, 13] width 98 height 12
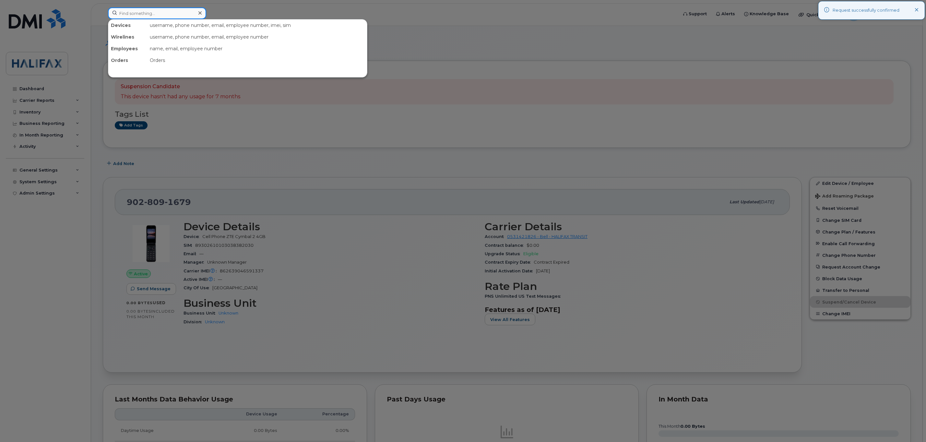
paste input "9029437453"
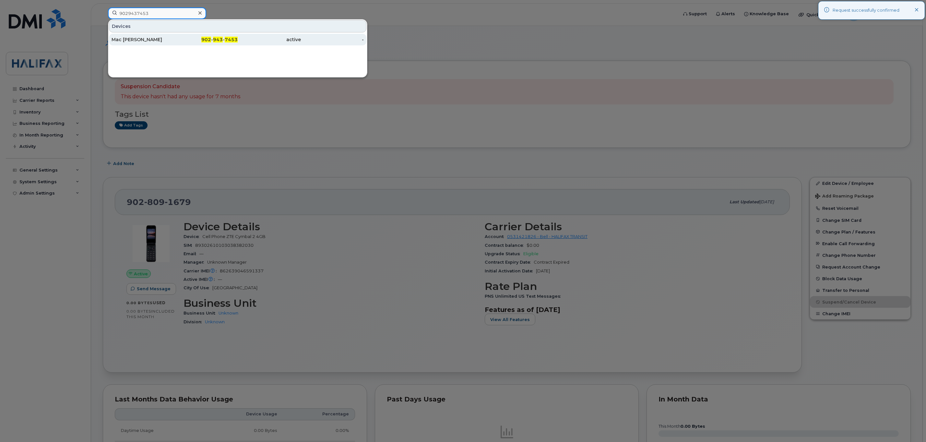
type input "9029437453"
click at [136, 40] on div "Mac Kenzie Reigate" at bounding box center [143, 39] width 63 height 6
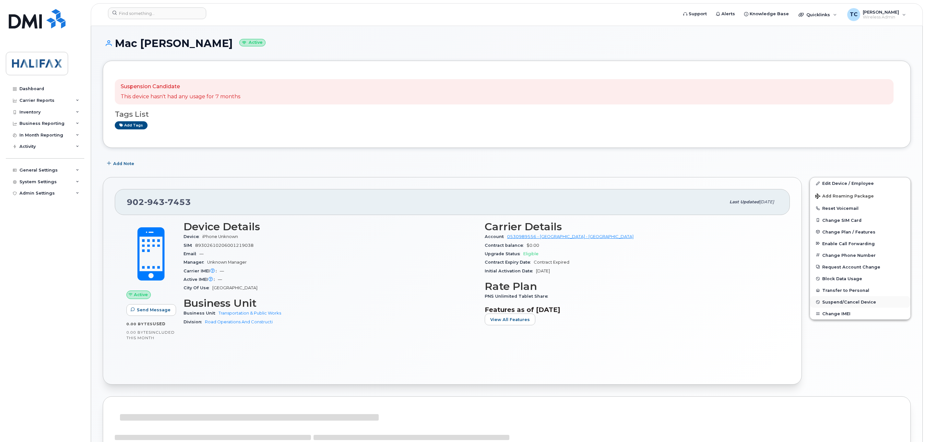
click at [832, 305] on span "Suspend/Cancel Device" at bounding box center [850, 302] width 54 height 5
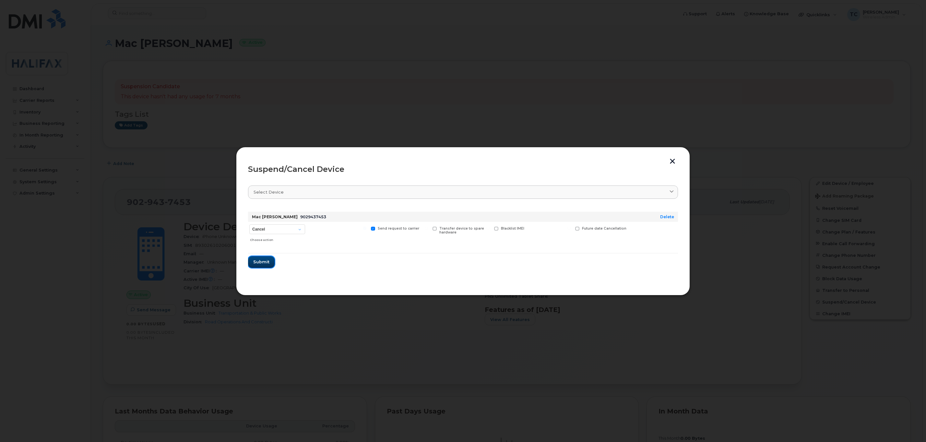
click at [259, 263] on span "Submit" at bounding box center [261, 262] width 16 height 6
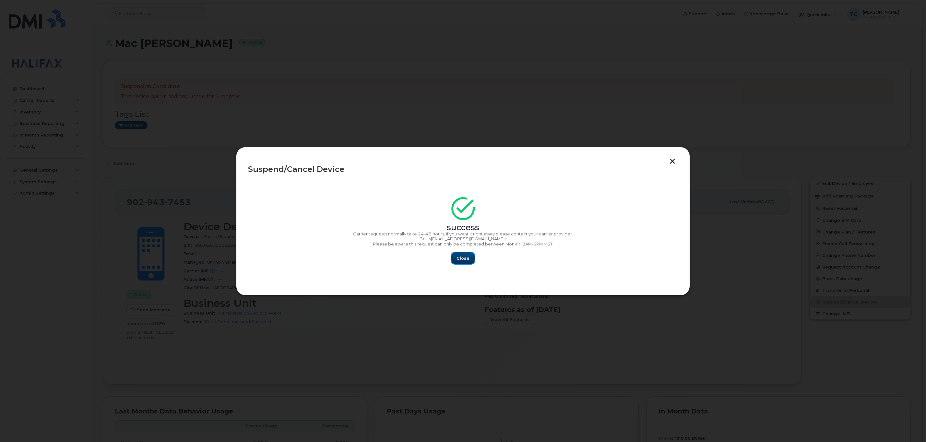
click at [463, 256] on span "Close" at bounding box center [463, 258] width 13 height 6
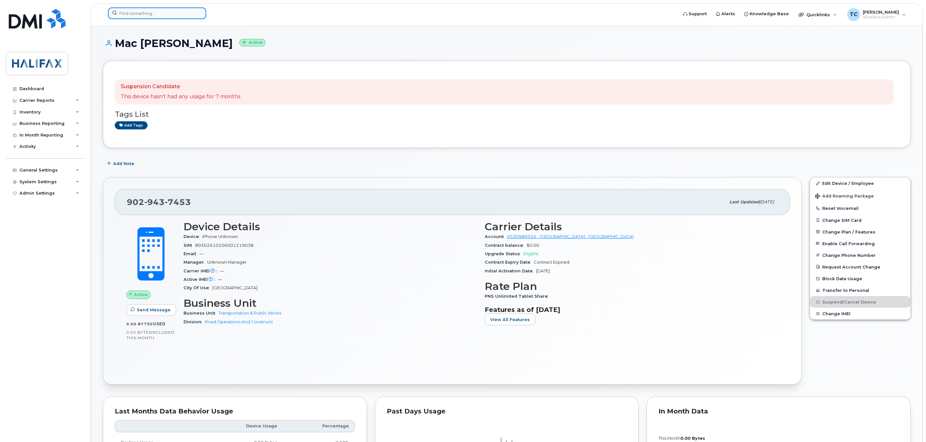
click at [182, 17] on input at bounding box center [157, 13] width 98 height 12
paste input "9029437453"
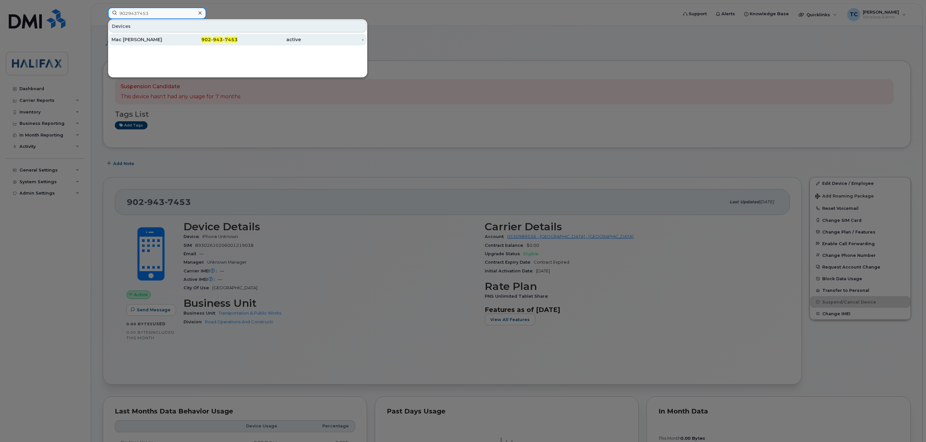
type input "9029437453"
click at [129, 40] on div "Mac [PERSON_NAME]" at bounding box center [143, 39] width 63 height 6
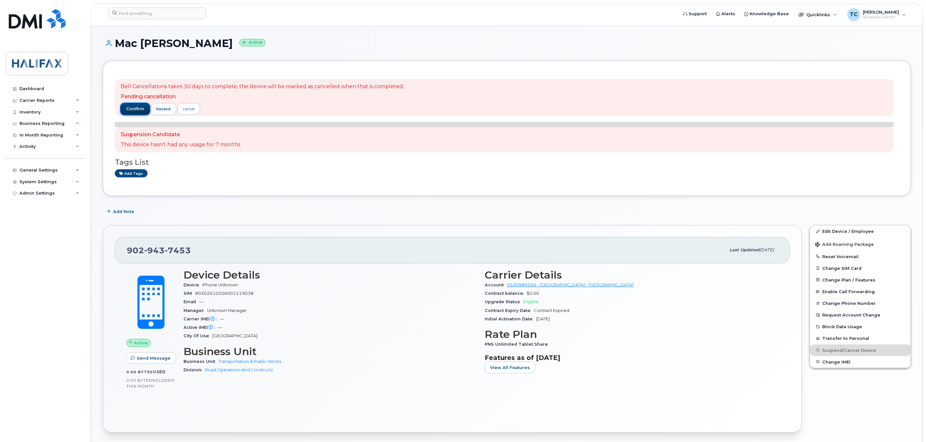
click at [126, 104] on button "confirm" at bounding box center [135, 109] width 29 height 12
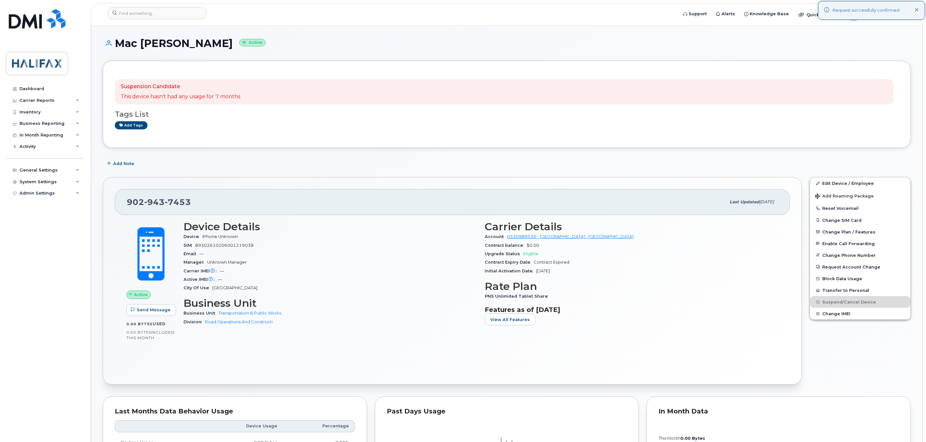
drag, startPoint x: 456, startPoint y: 134, endPoint x: 363, endPoint y: 116, distance: 94.8
click at [456, 134] on div "Bell Cancellations takes 30 days to complete, the device will be marked as canc…" at bounding box center [507, 104] width 784 height 63
click at [149, 13] on input at bounding box center [157, 13] width 98 height 12
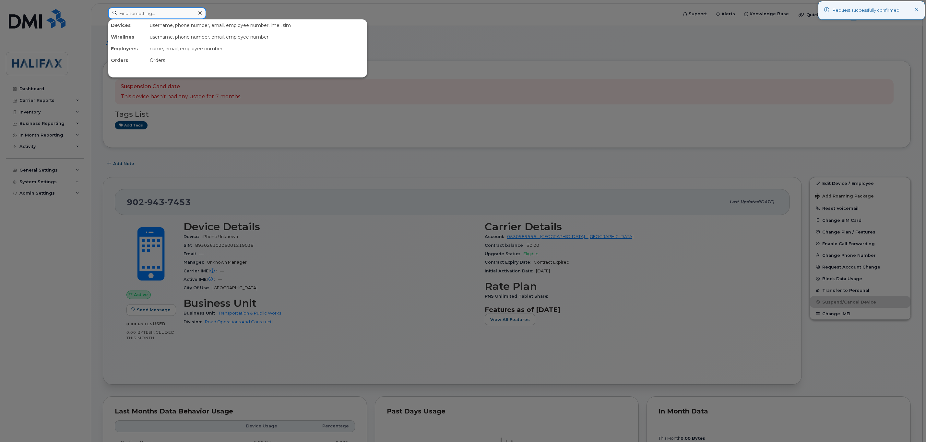
paste input "9024304495"
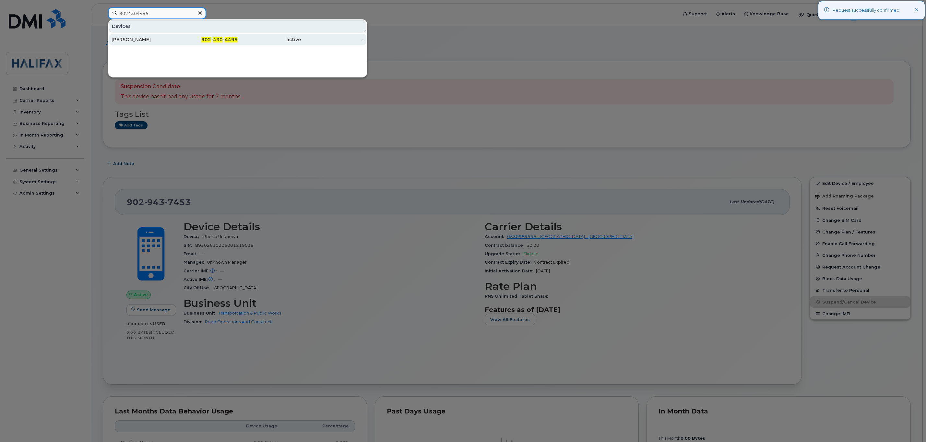
type input "9024304495"
click at [130, 40] on div "Jason Beanlands" at bounding box center [143, 39] width 63 height 6
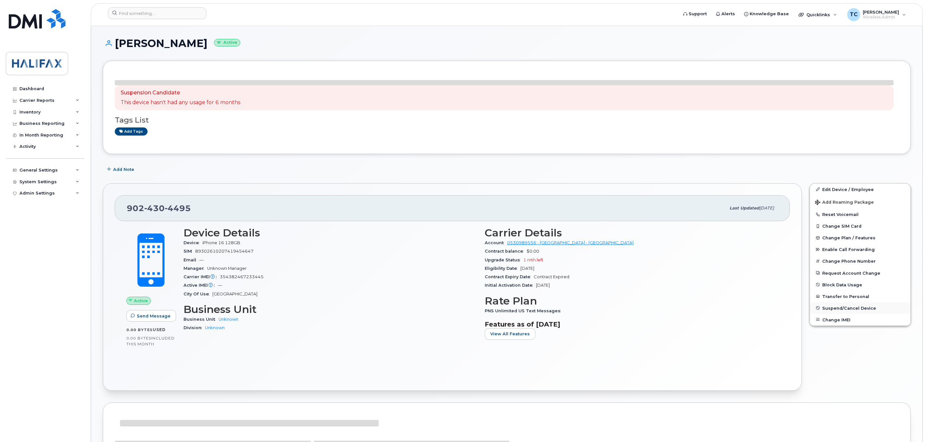
click at [840, 309] on span "Suspend/Cancel Device" at bounding box center [850, 308] width 54 height 5
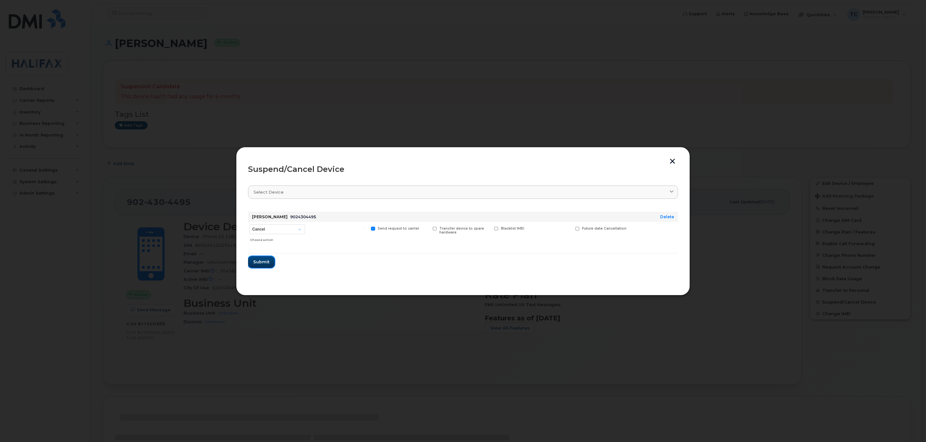
click at [256, 258] on button "Submit" at bounding box center [261, 262] width 27 height 12
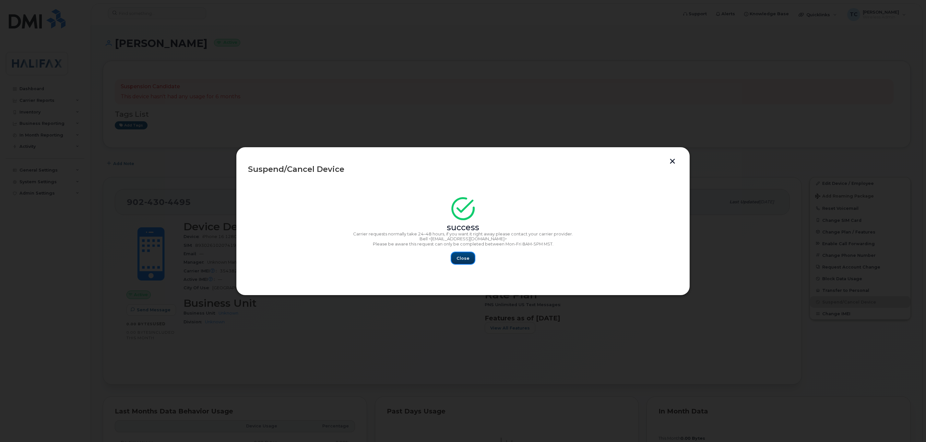
click at [468, 260] on span "Close" at bounding box center [463, 258] width 13 height 6
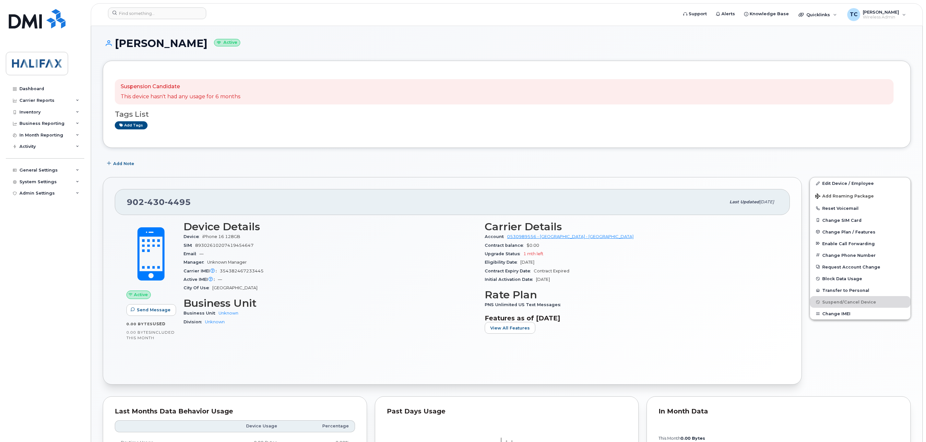
click at [170, 7] on header "Support Alerts Knowledge Base Quicklinks Suspend / Cancel Device Change SIM Car…" at bounding box center [507, 14] width 832 height 23
click at [170, 19] on div at bounding box center [391, 14] width 576 height 14
click at [179, 12] on input at bounding box center [157, 13] width 98 height 12
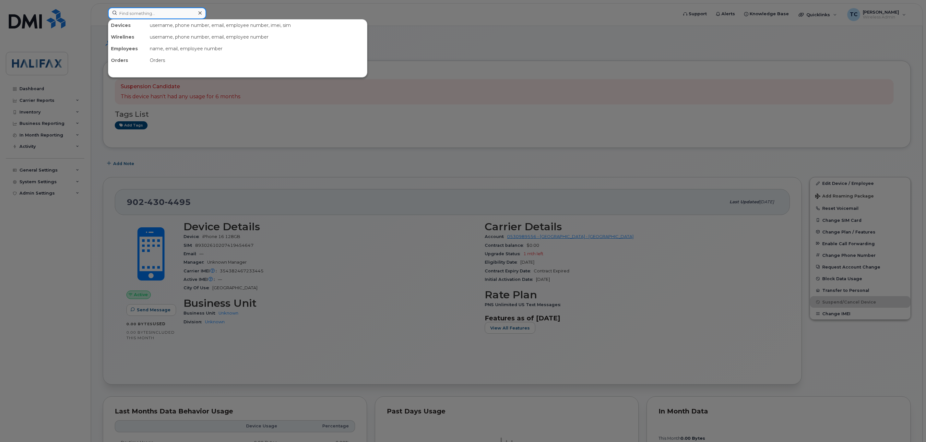
paste input "9024304495"
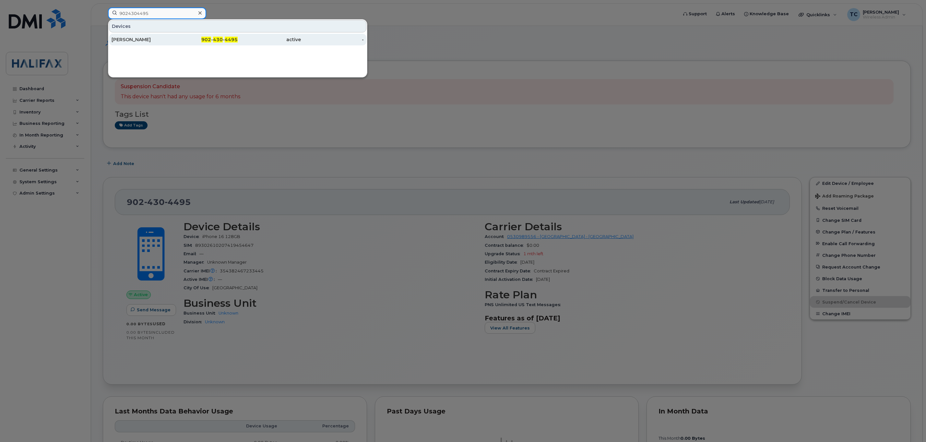
type input "9024304495"
click at [129, 41] on div "[PERSON_NAME]" at bounding box center [143, 39] width 63 height 6
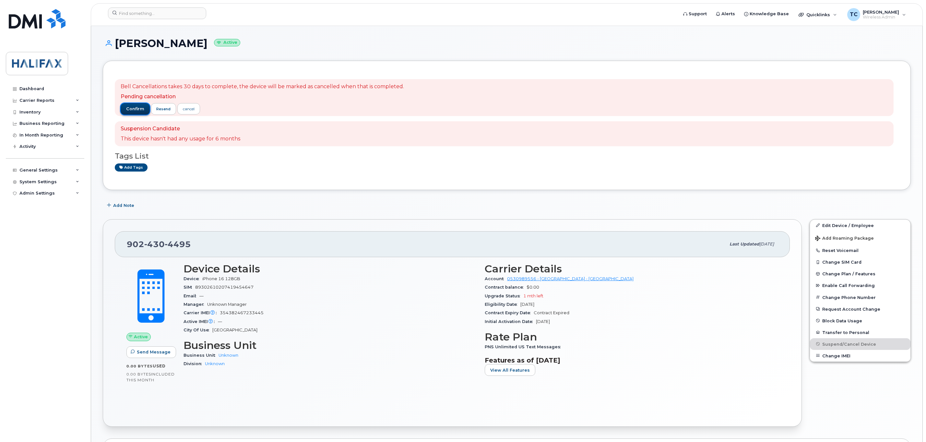
click at [134, 108] on span "confirm" at bounding box center [135, 109] width 18 height 6
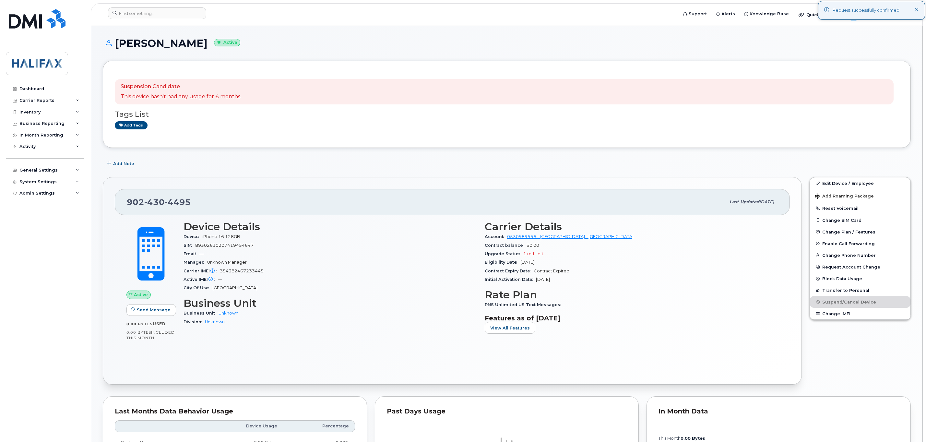
drag, startPoint x: 238, startPoint y: 128, endPoint x: 199, endPoint y: 50, distance: 87.2
click at [238, 128] on div "Add tags" at bounding box center [504, 125] width 779 height 8
click at [183, 13] on input at bounding box center [157, 13] width 98 height 12
paste input "7824093474"
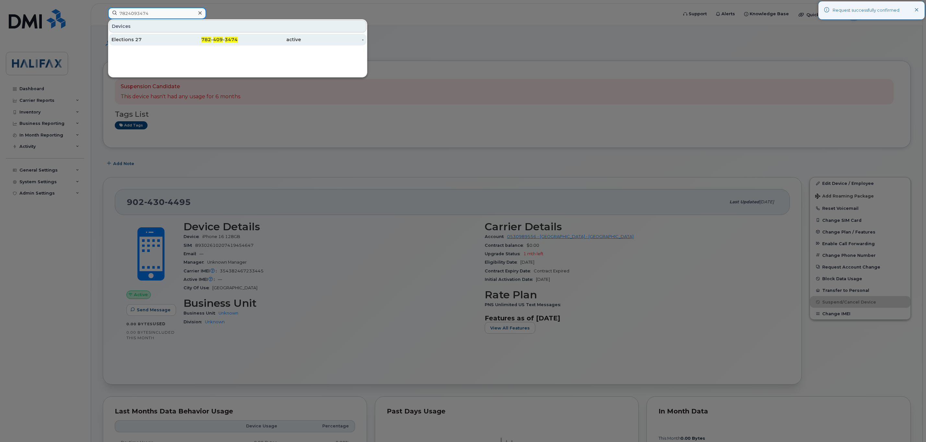
type input "7824093474"
click at [135, 39] on div "Elections 27" at bounding box center [143, 39] width 63 height 6
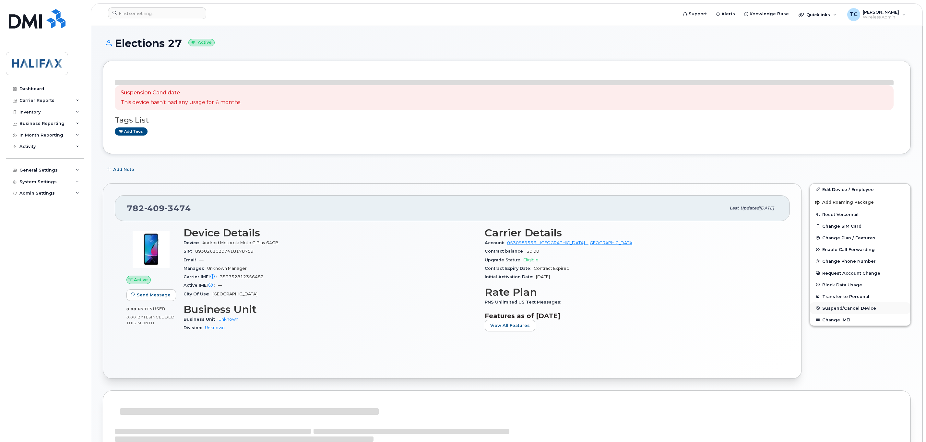
click at [849, 310] on span "Suspend/Cancel Device" at bounding box center [850, 308] width 54 height 5
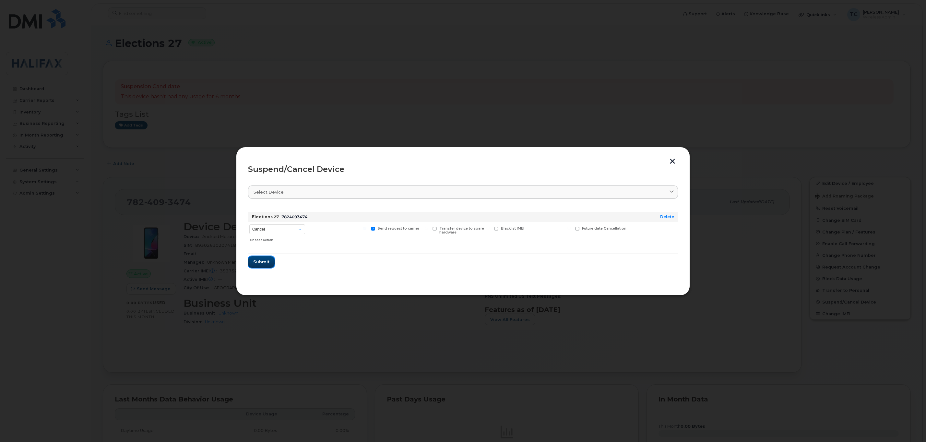
click at [265, 261] on span "Submit" at bounding box center [261, 262] width 16 height 6
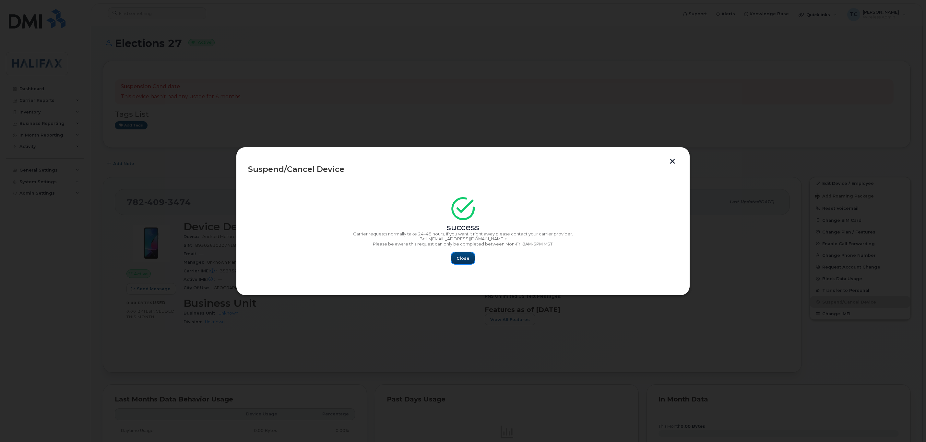
click at [465, 255] on span "Close" at bounding box center [463, 258] width 13 height 6
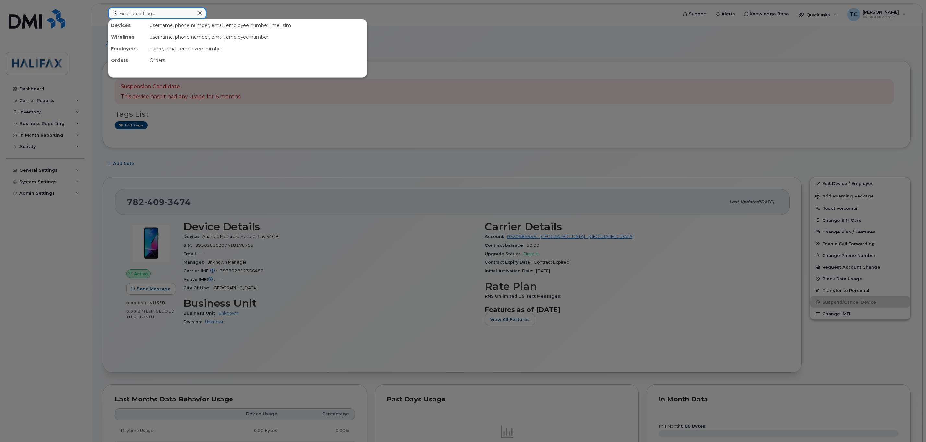
click at [141, 14] on input at bounding box center [157, 13] width 98 height 12
paste input "7824093474"
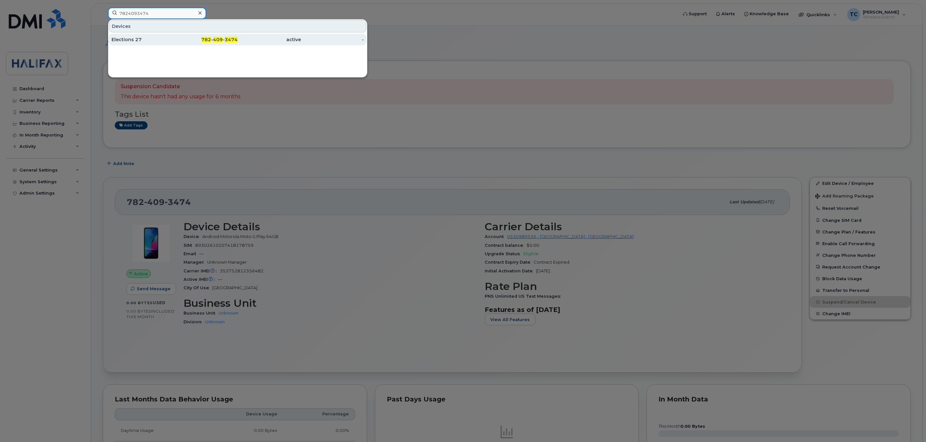
type input "7824093474"
click at [137, 39] on div "Elections 27" at bounding box center [143, 39] width 63 height 6
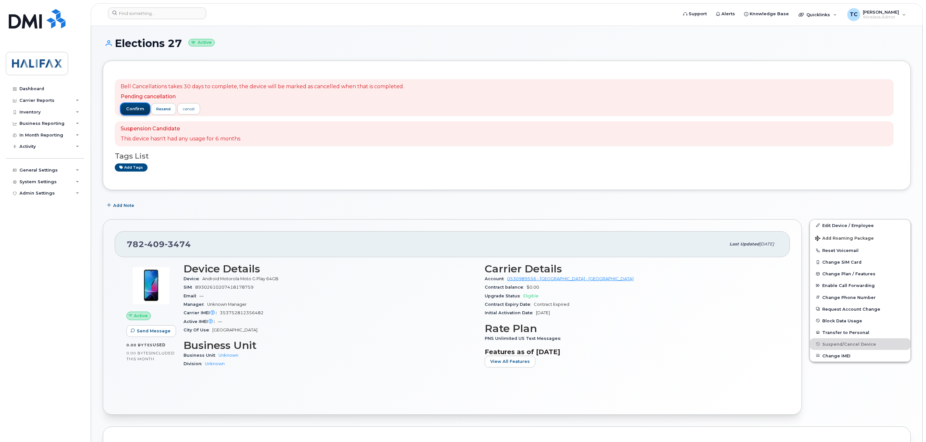
click at [133, 108] on span "confirm" at bounding box center [135, 109] width 18 height 6
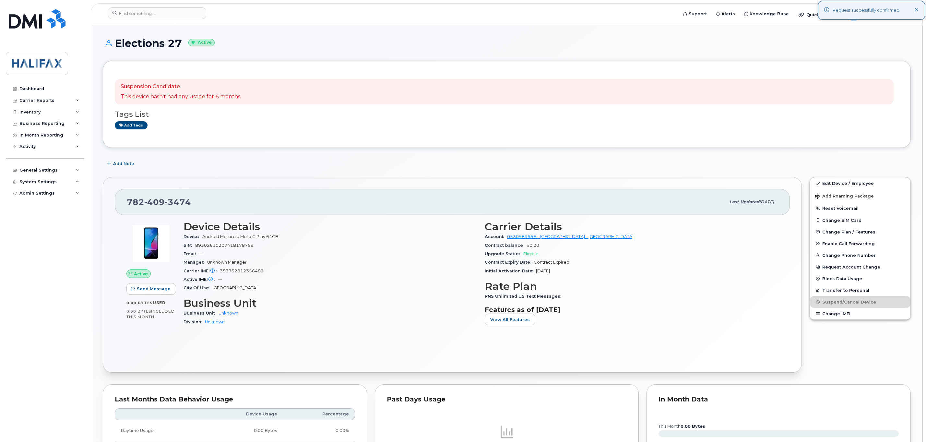
click at [257, 147] on div "Bell Cancellations takes 30 days to complete, the device will be marked as canc…" at bounding box center [507, 104] width 808 height 87
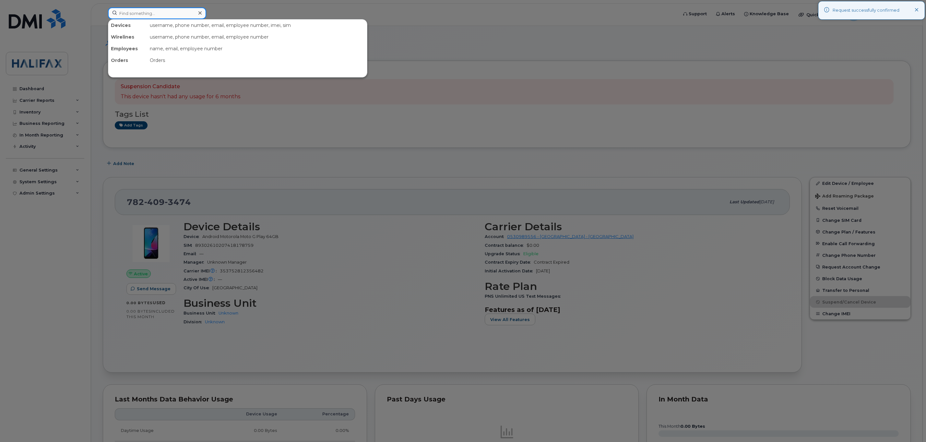
click at [150, 16] on input at bounding box center [157, 13] width 98 height 12
paste input "7824097671"
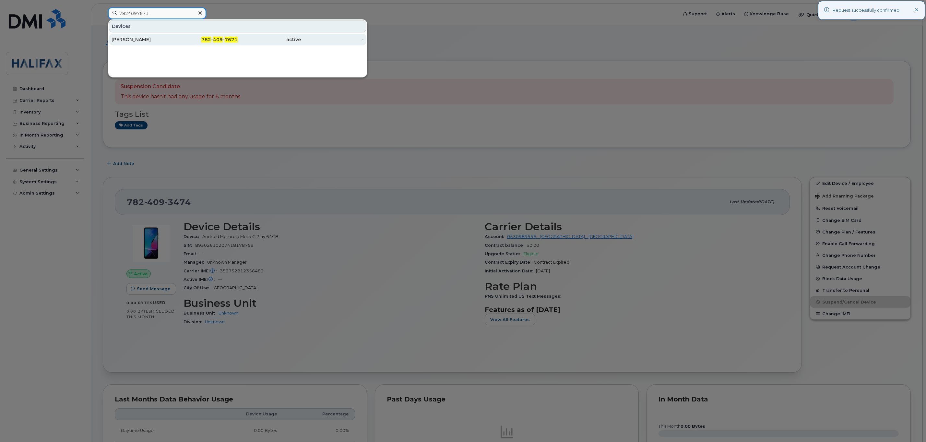
type input "7824097671"
click at [129, 41] on div "[PERSON_NAME]" at bounding box center [143, 39] width 63 height 6
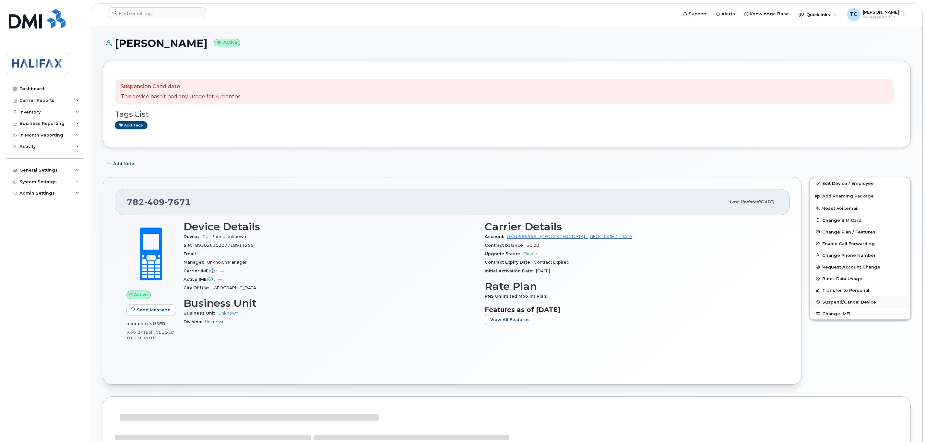
click at [831, 304] on span "Suspend/Cancel Device" at bounding box center [850, 302] width 54 height 5
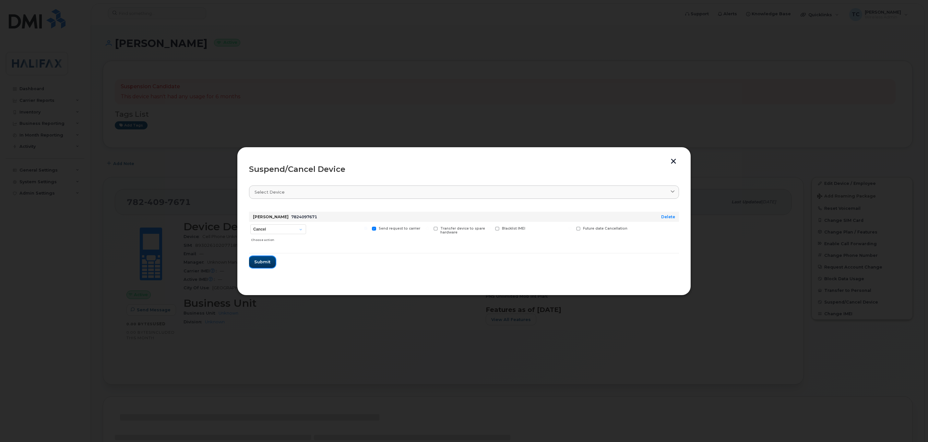
click at [261, 258] on button "Submit" at bounding box center [262, 262] width 27 height 12
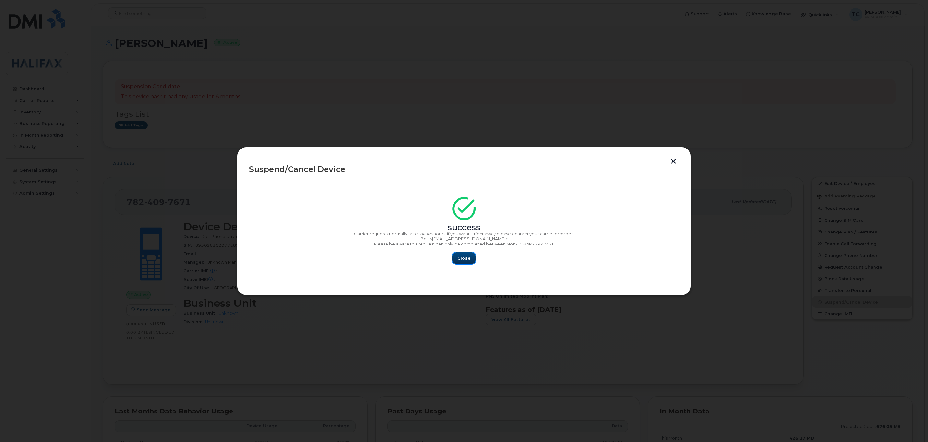
click at [464, 258] on span "Close" at bounding box center [464, 258] width 13 height 6
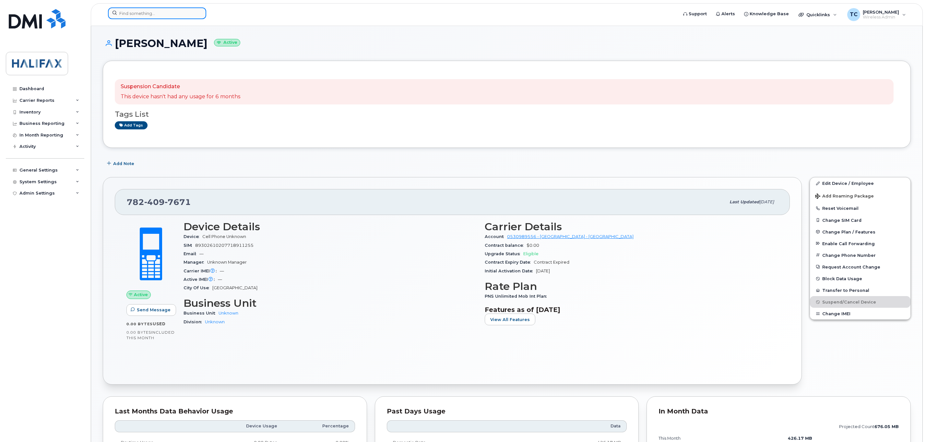
click at [166, 16] on input at bounding box center [157, 13] width 98 height 12
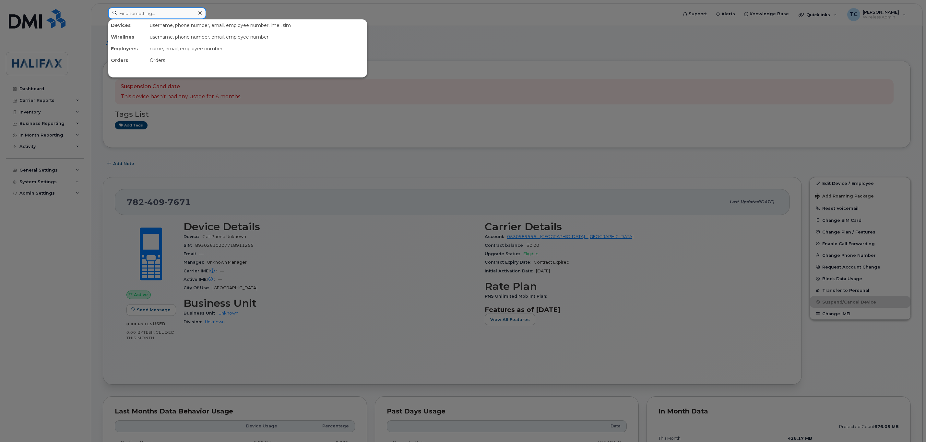
paste input "7824097671"
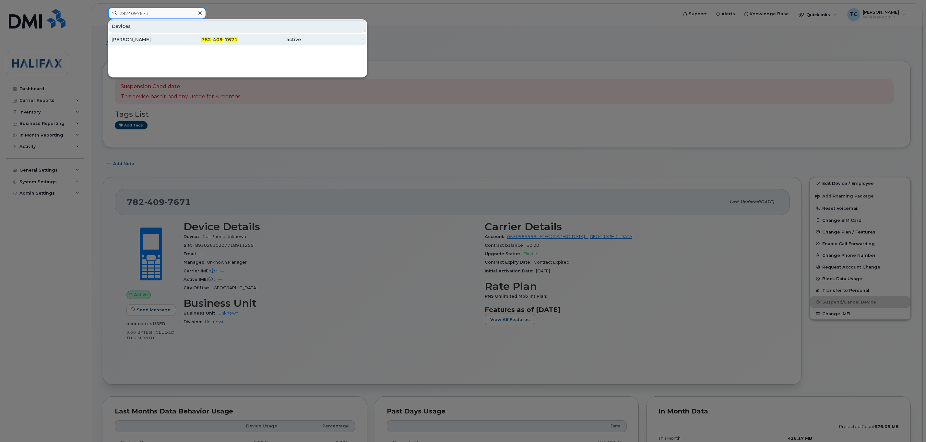
type input "7824097671"
drag, startPoint x: 130, startPoint y: 38, endPoint x: 169, endPoint y: 38, distance: 39.6
click at [129, 38] on div "[PERSON_NAME]" at bounding box center [143, 39] width 63 height 6
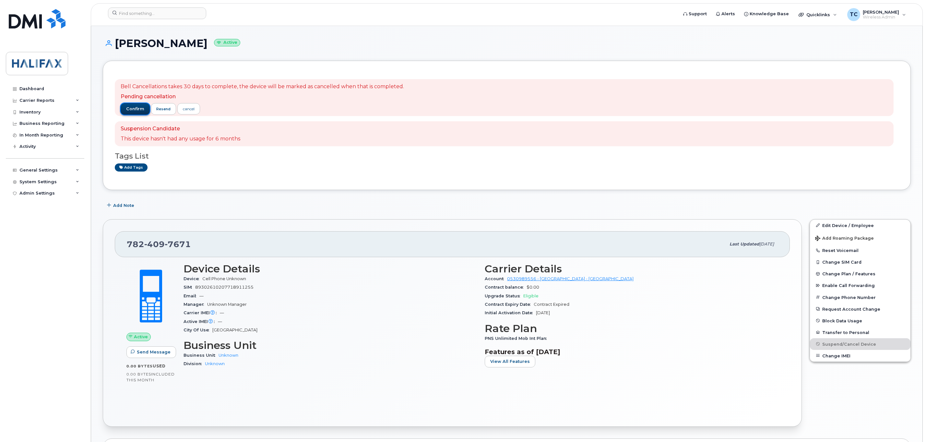
click at [141, 109] on span "confirm" at bounding box center [135, 109] width 18 height 6
